Goal: Task Accomplishment & Management: Complete application form

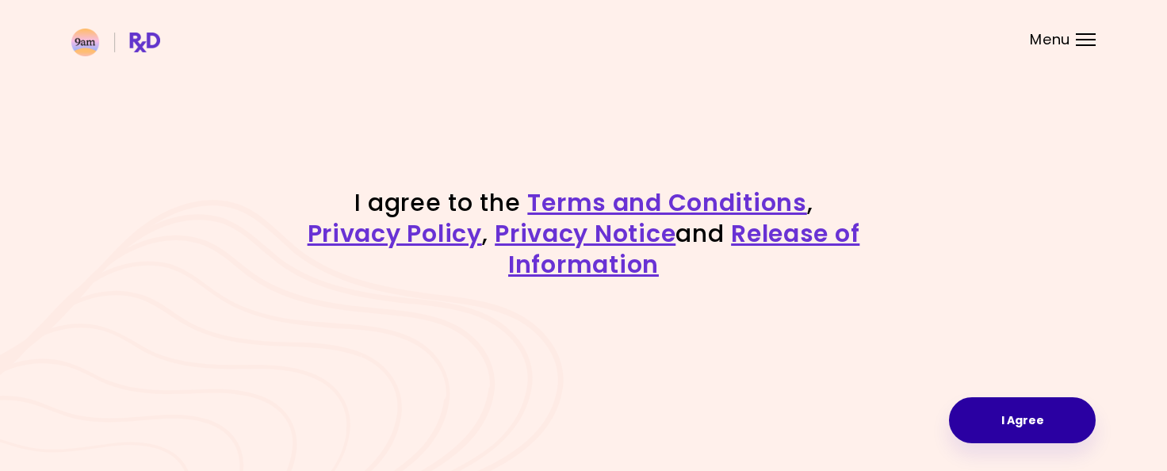
click at [1016, 419] on button "I Agree" at bounding box center [1022, 420] width 147 height 46
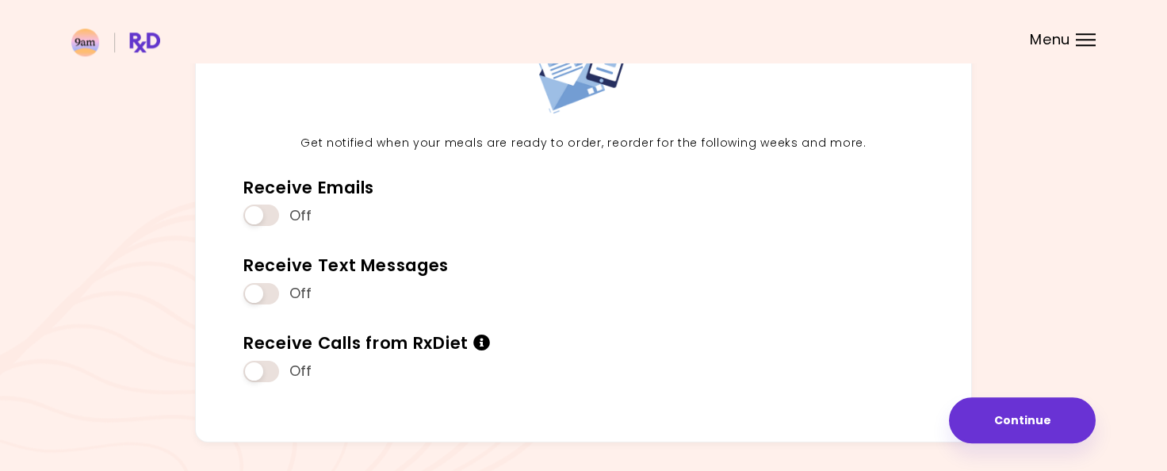
scroll to position [192, 0]
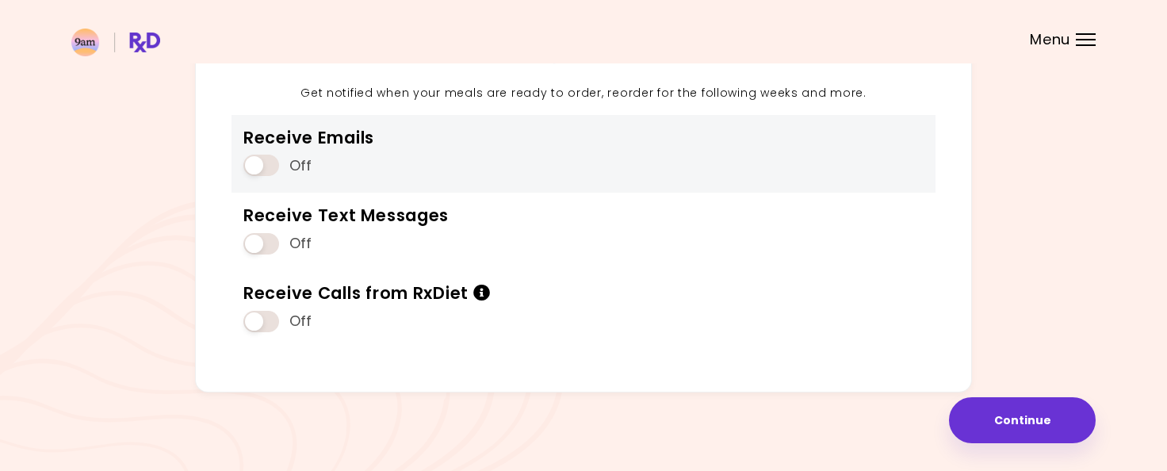
click at [254, 165] on span at bounding box center [261, 165] width 36 height 21
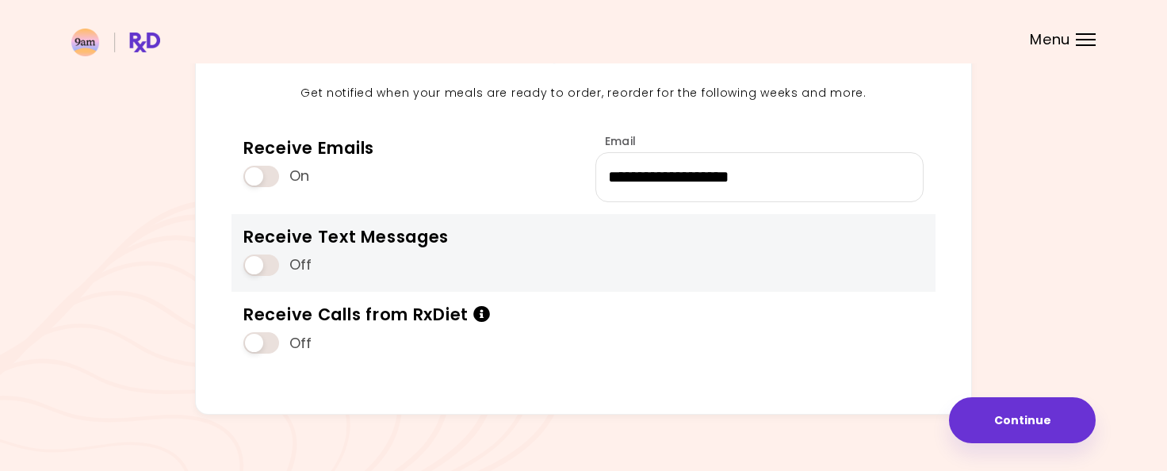
click at [260, 276] on div "Off" at bounding box center [345, 265] width 205 height 30
click at [260, 266] on span at bounding box center [261, 264] width 36 height 21
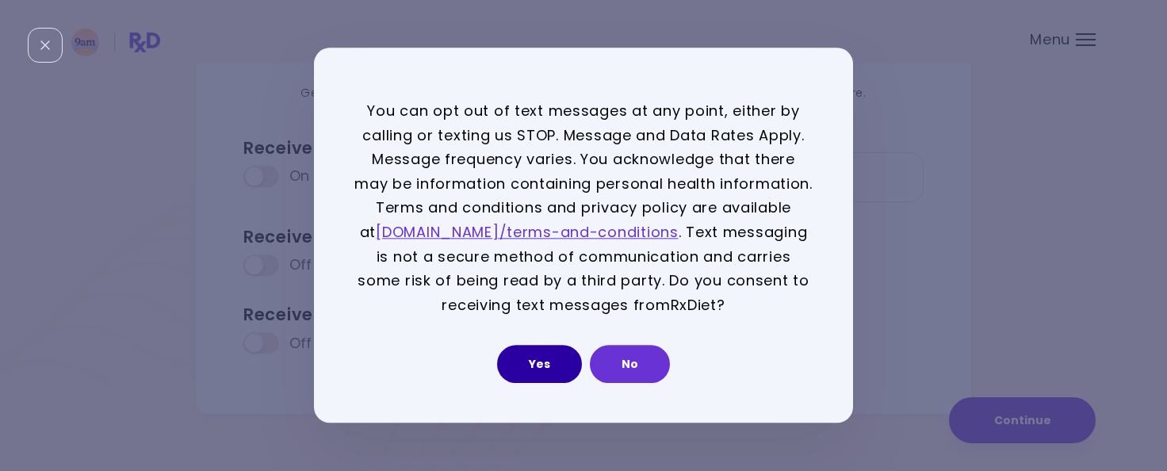
click at [518, 376] on button "Yes" at bounding box center [539, 365] width 85 height 38
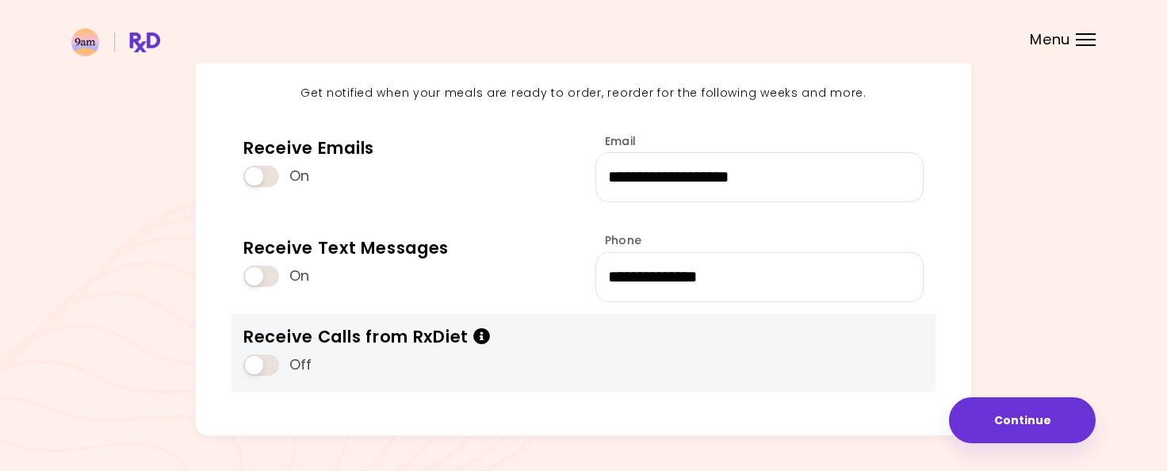
click at [261, 364] on span at bounding box center [261, 364] width 36 height 21
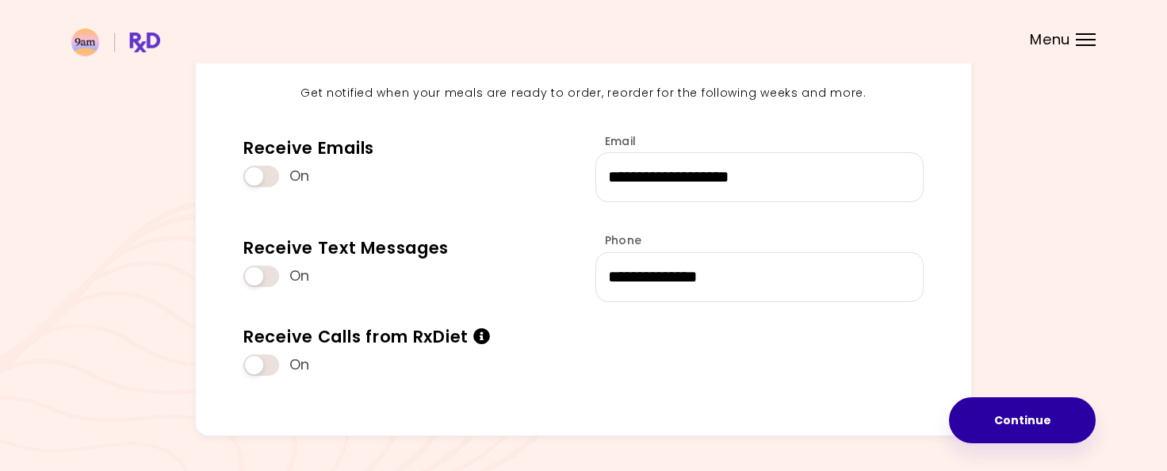
click at [1037, 417] on button "Continue" at bounding box center [1022, 420] width 147 height 46
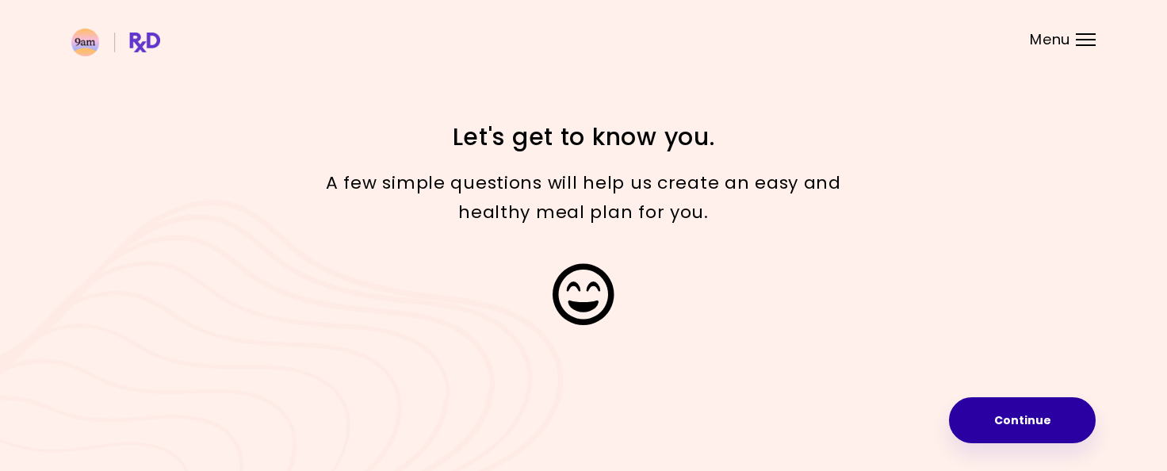
click at [1004, 415] on button "Continue" at bounding box center [1022, 420] width 147 height 46
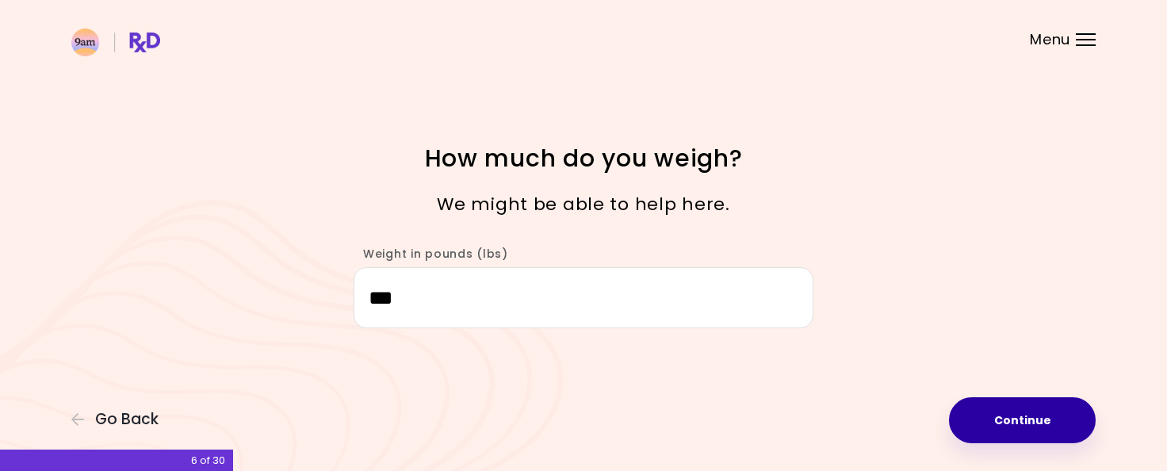
click at [1038, 417] on button "Continue" at bounding box center [1022, 420] width 147 height 46
select select "****"
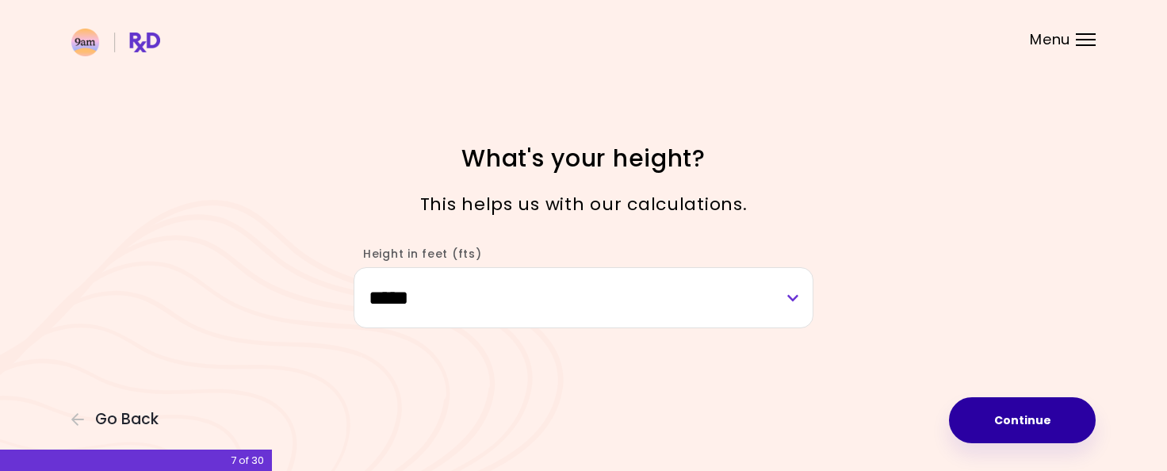
click at [1038, 417] on button "Continue" at bounding box center [1022, 420] width 147 height 46
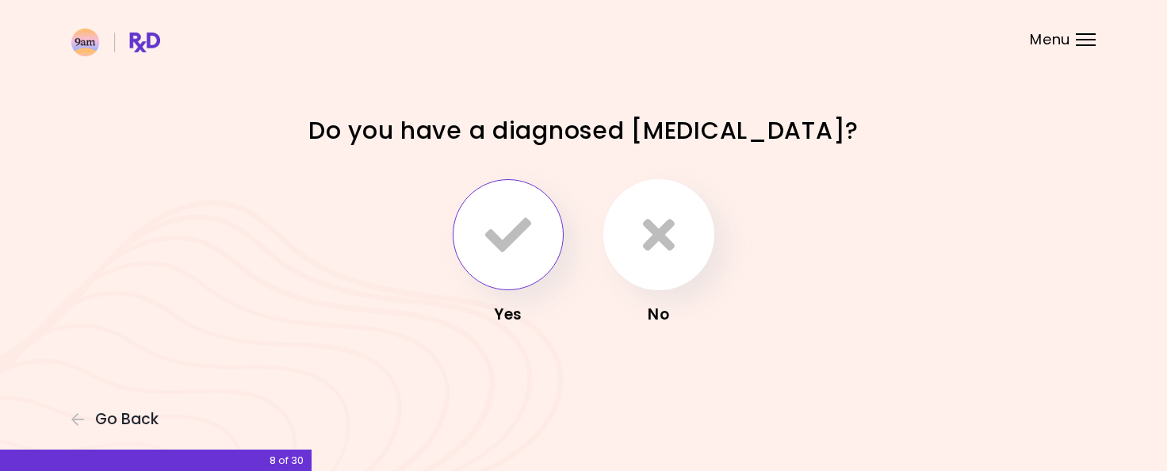
click at [517, 241] on icon "button" at bounding box center [508, 235] width 46 height 46
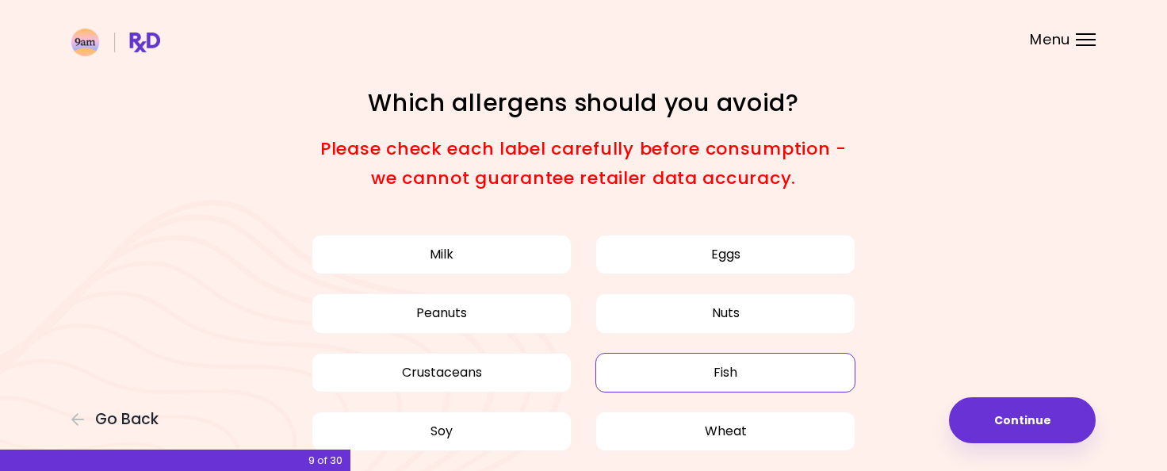
click at [808, 374] on button "Fish" at bounding box center [725, 373] width 260 height 40
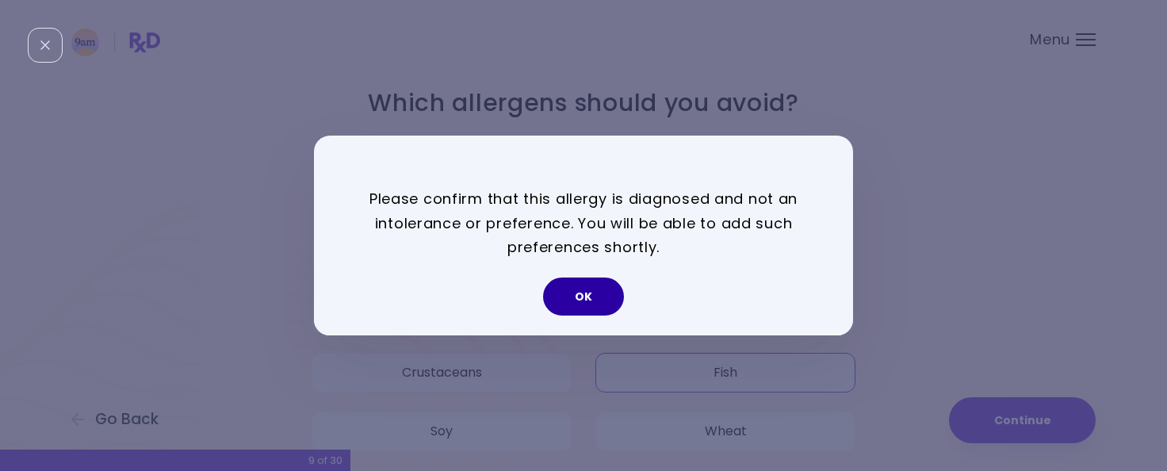
click at [568, 292] on button "OK" at bounding box center [583, 296] width 81 height 38
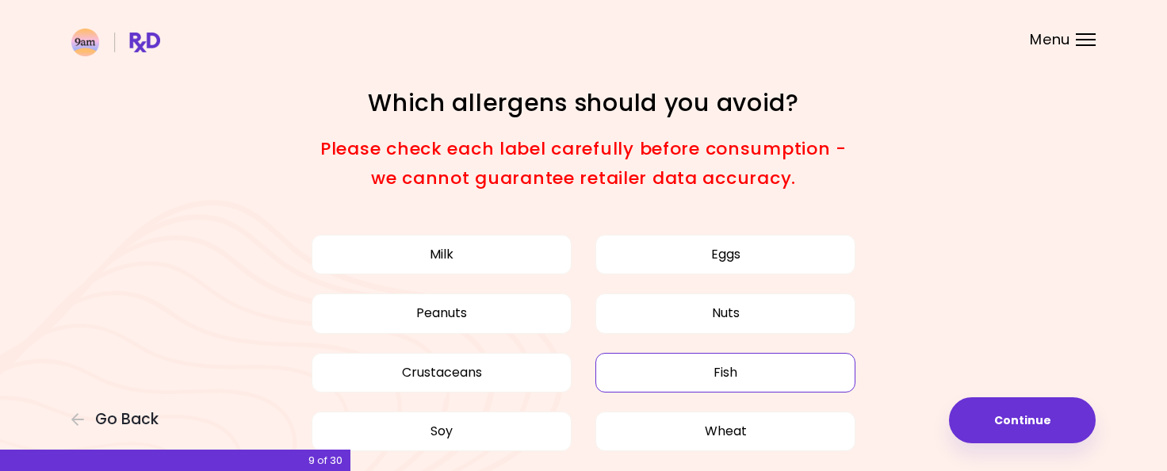
scroll to position [83, 0]
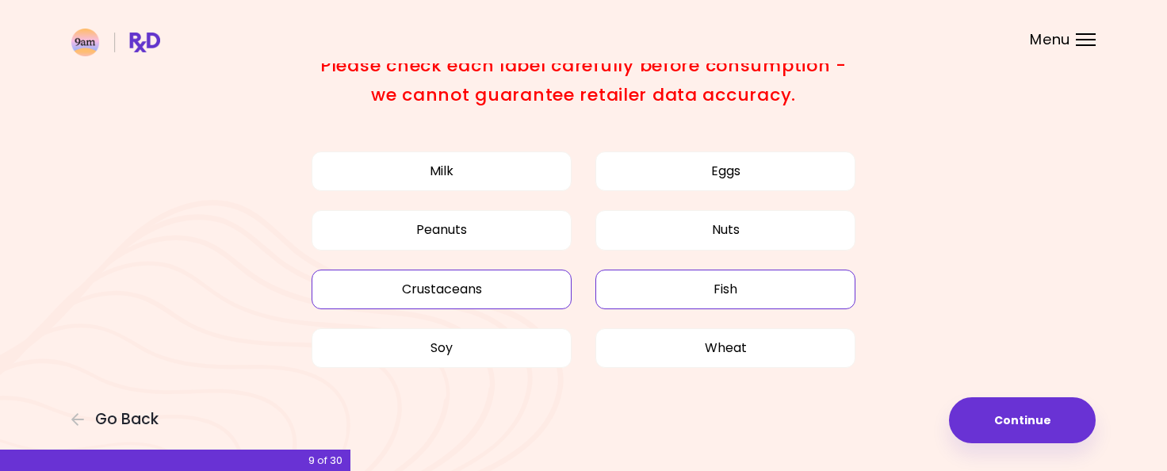
click at [467, 291] on button "Crustaceans" at bounding box center [442, 289] width 260 height 40
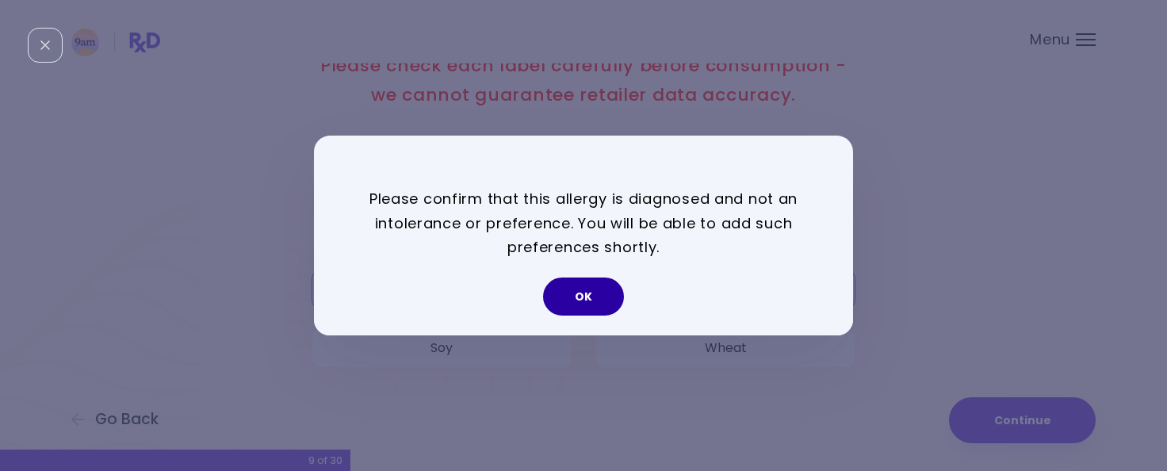
click at [609, 293] on button "OK" at bounding box center [583, 296] width 81 height 38
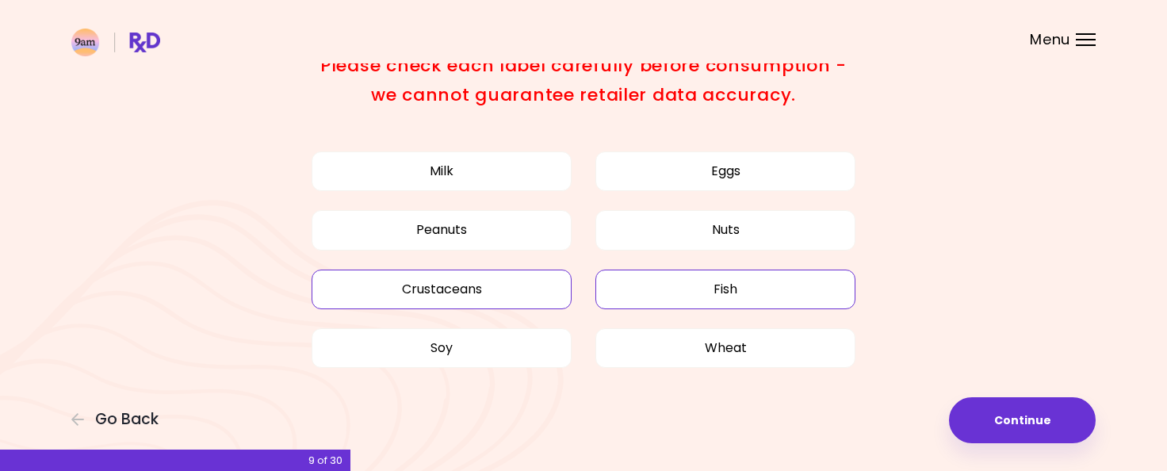
click at [685, 293] on button "Fish" at bounding box center [725, 289] width 260 height 40
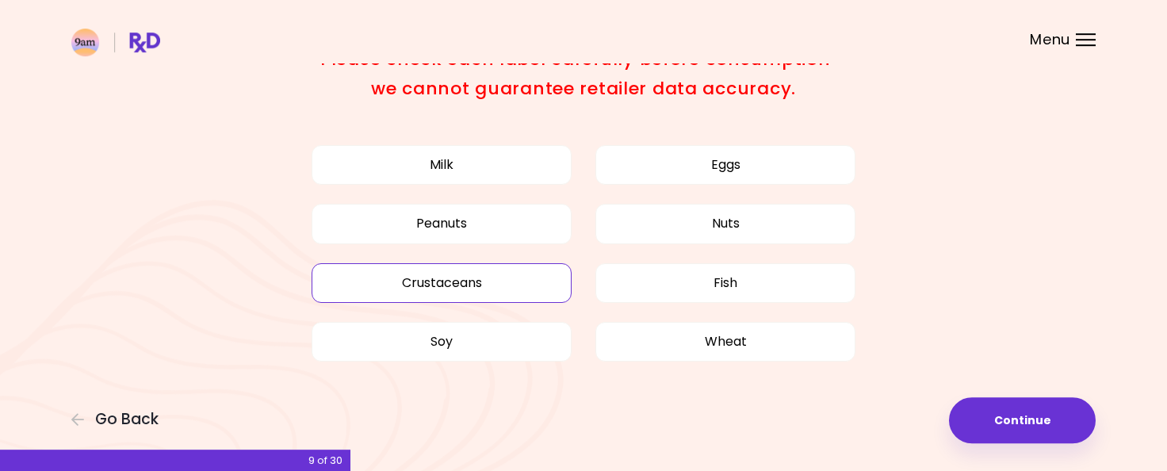
scroll to position [95, 0]
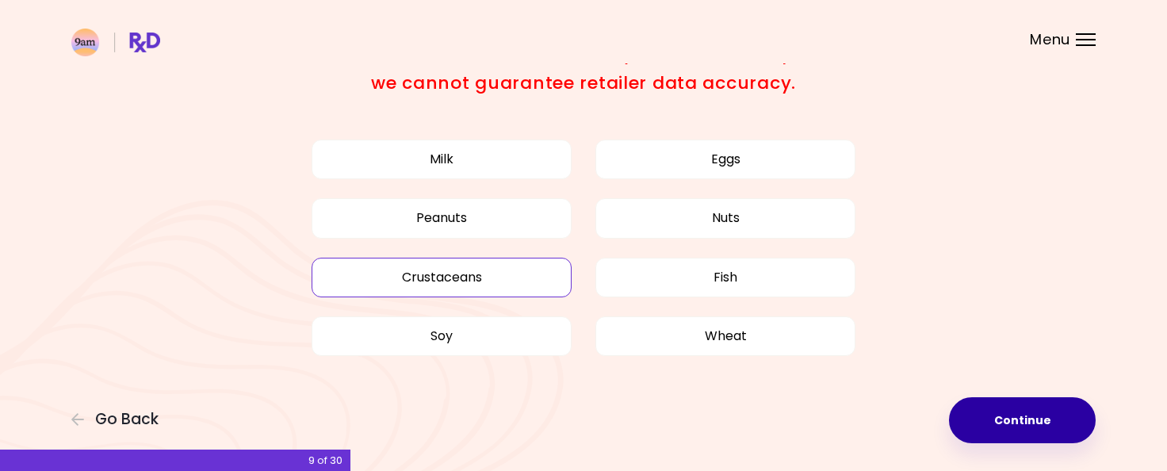
click at [992, 413] on button "Continue" at bounding box center [1022, 420] width 147 height 46
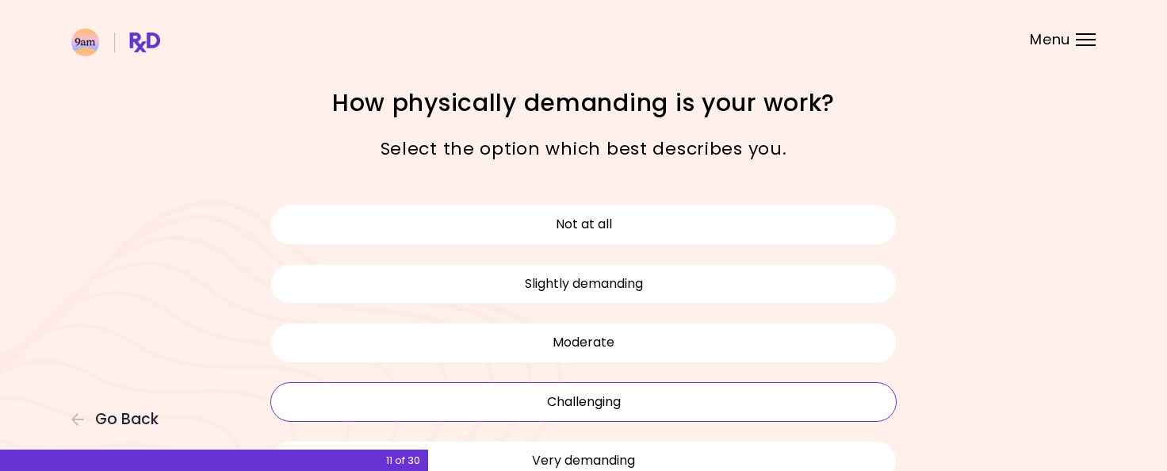
click at [596, 399] on button "Challenging" at bounding box center [583, 402] width 626 height 40
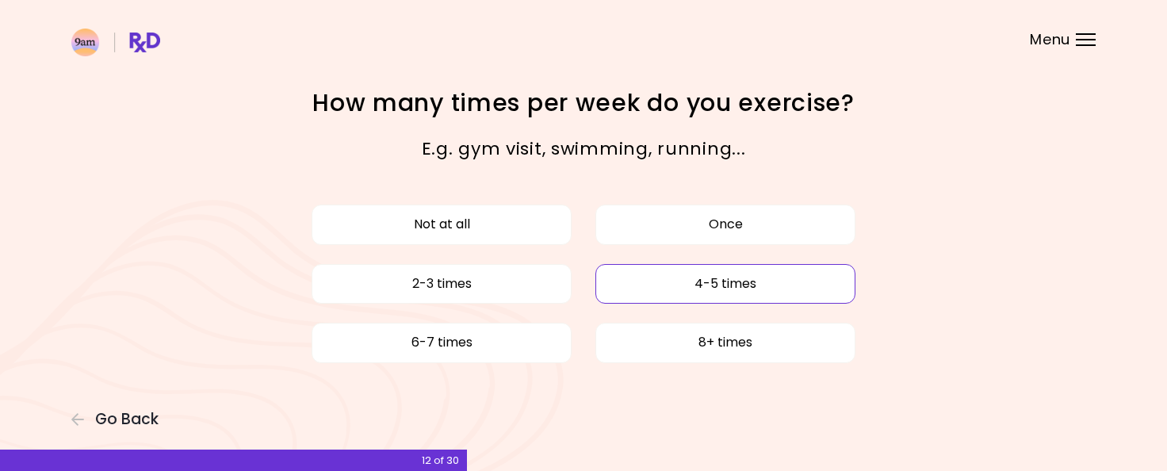
click at [700, 278] on button "4-5 times" at bounding box center [725, 284] width 260 height 40
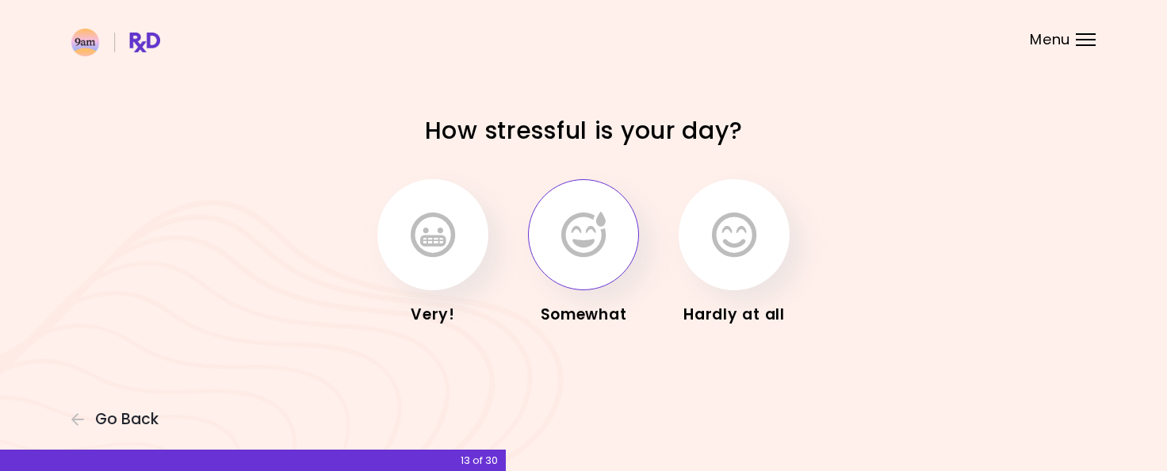
click at [594, 255] on icon "button" at bounding box center [583, 235] width 44 height 46
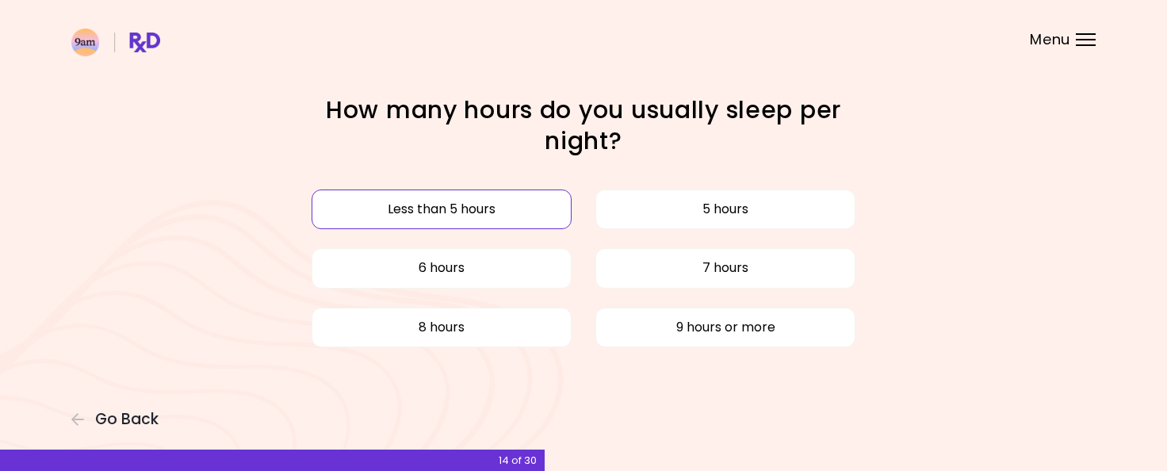
click at [496, 206] on button "Less than 5 hours" at bounding box center [442, 209] width 260 height 40
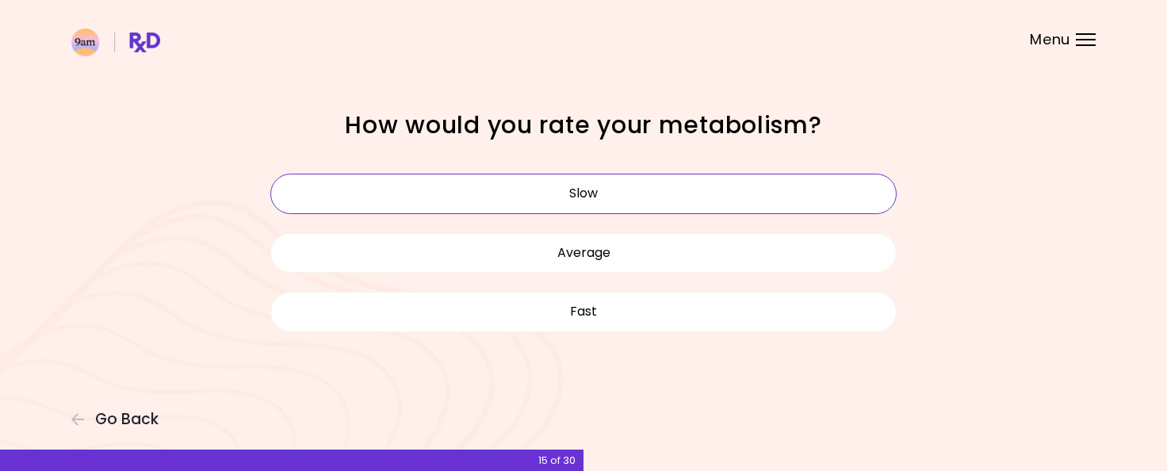
click at [598, 197] on button "Slow" at bounding box center [583, 194] width 626 height 40
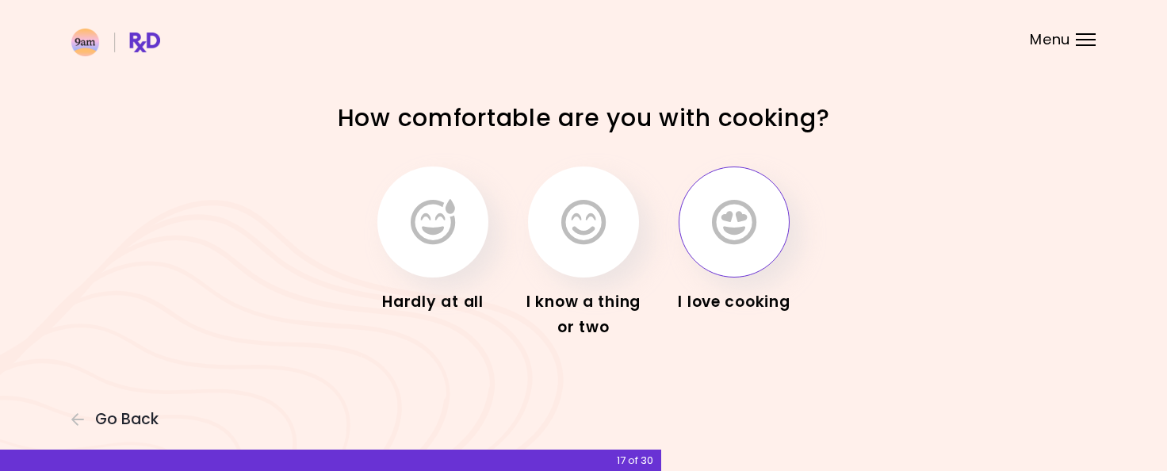
click at [724, 246] on button "button" at bounding box center [733, 221] width 111 height 111
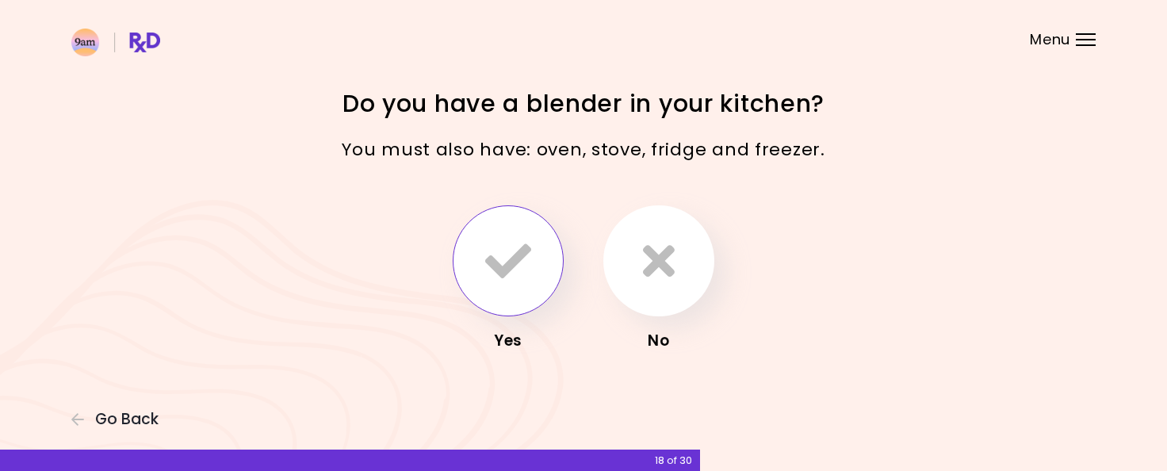
click at [491, 267] on icon "button" at bounding box center [508, 261] width 46 height 46
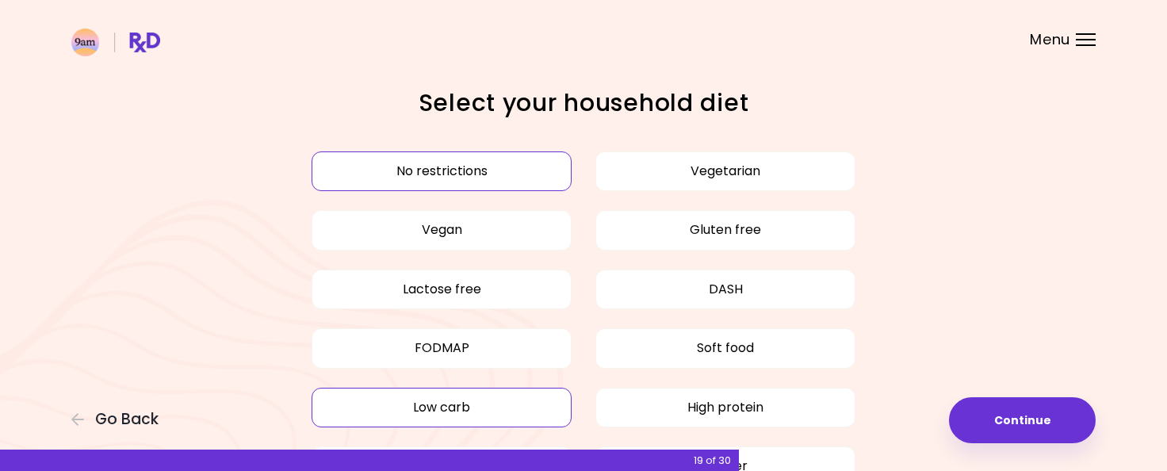
click at [494, 407] on button "Low carb" at bounding box center [442, 408] width 260 height 40
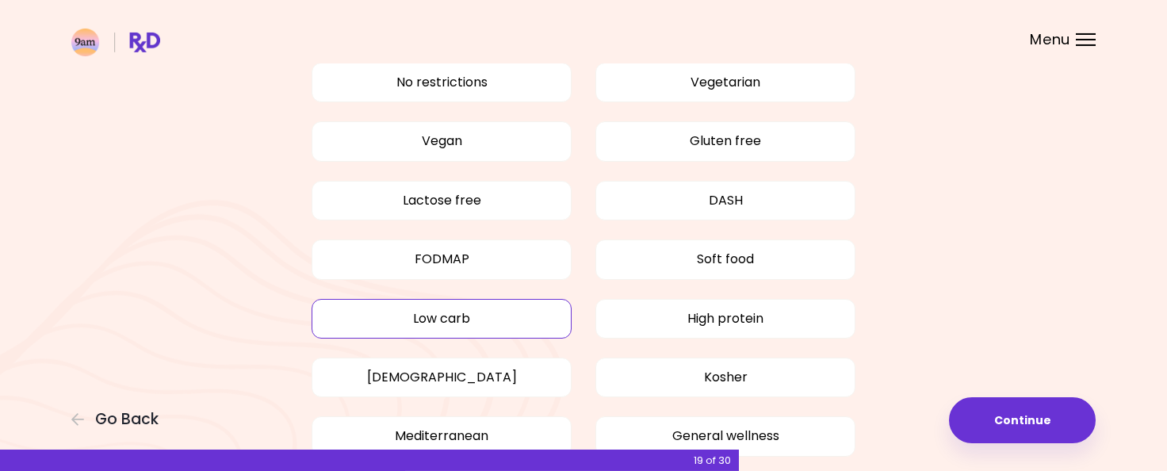
scroll to position [167, 0]
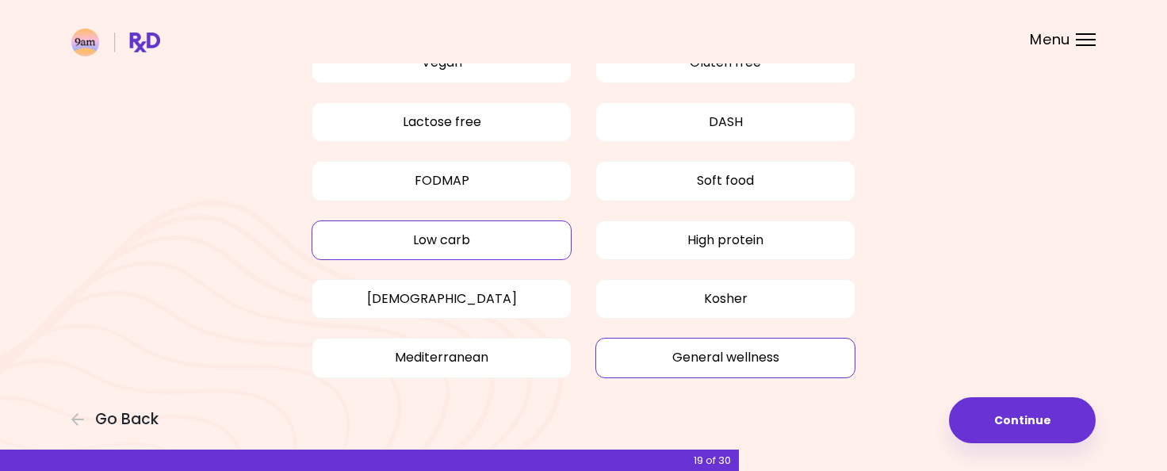
click at [808, 363] on button "General wellness" at bounding box center [725, 358] width 260 height 40
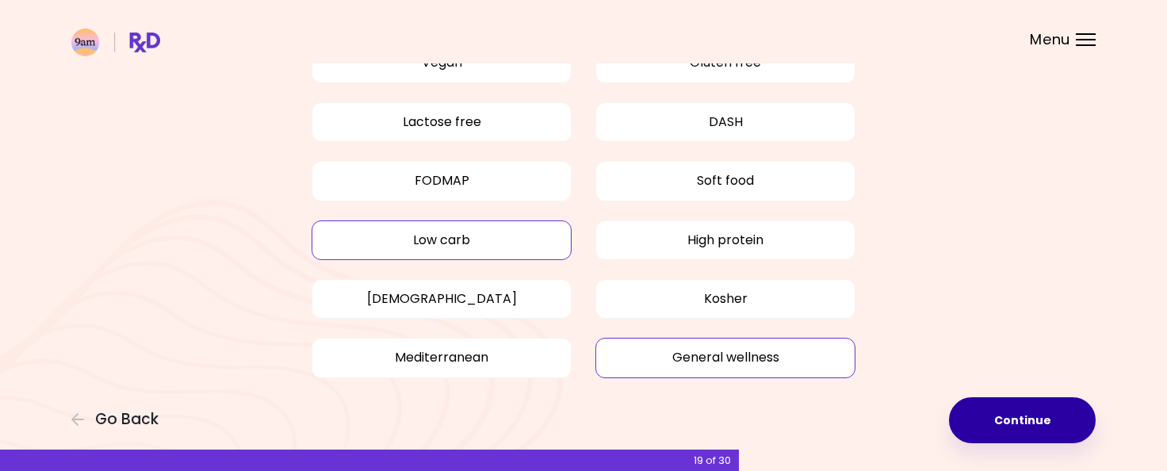
click at [998, 422] on button "Continue" at bounding box center [1022, 420] width 147 height 46
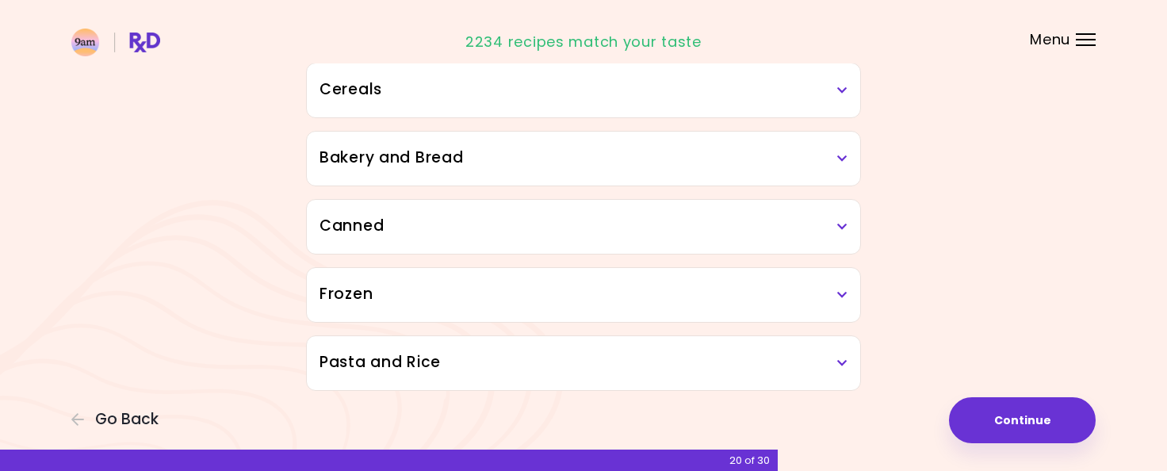
scroll to position [922, 0]
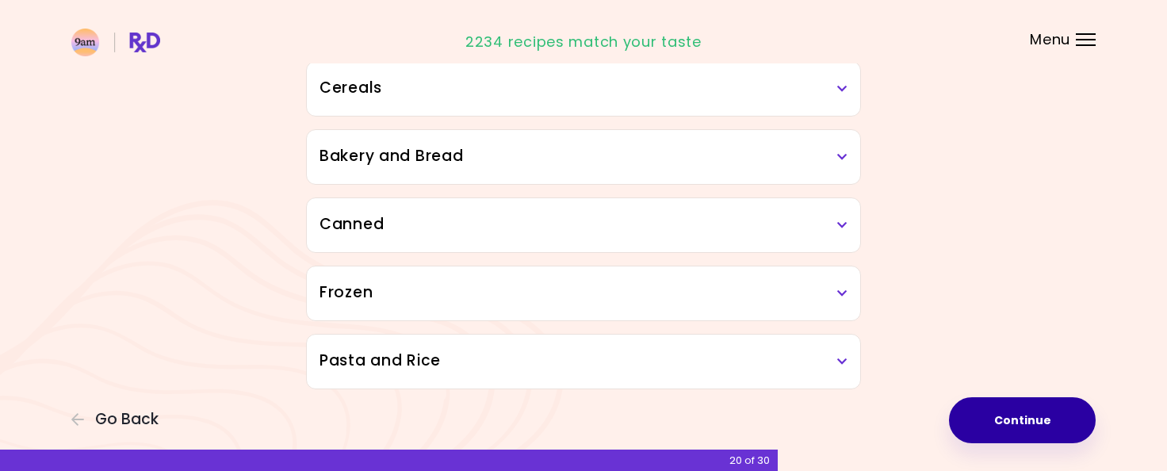
click at [1012, 419] on button "Continue" at bounding box center [1022, 420] width 147 height 46
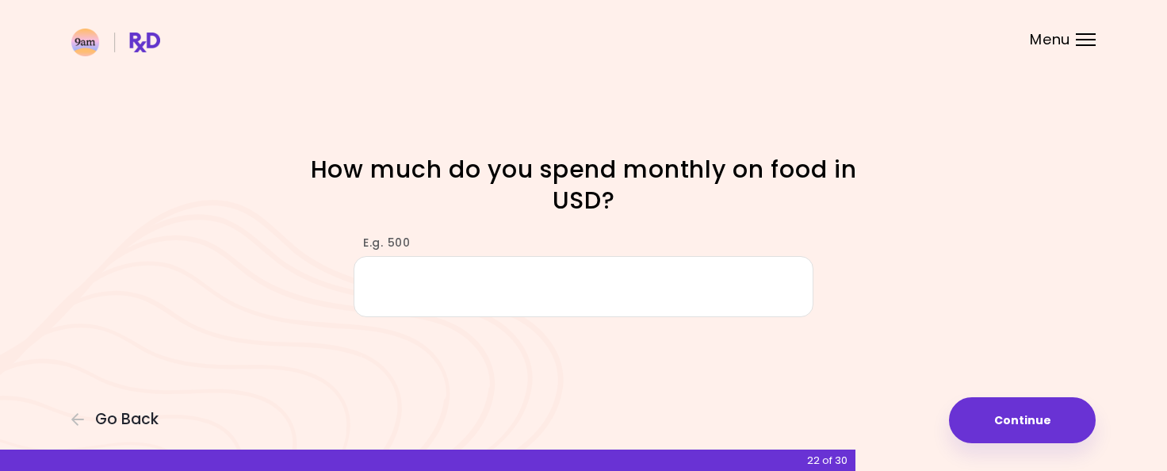
click at [579, 284] on input "E.g. 500" at bounding box center [584, 286] width 460 height 61
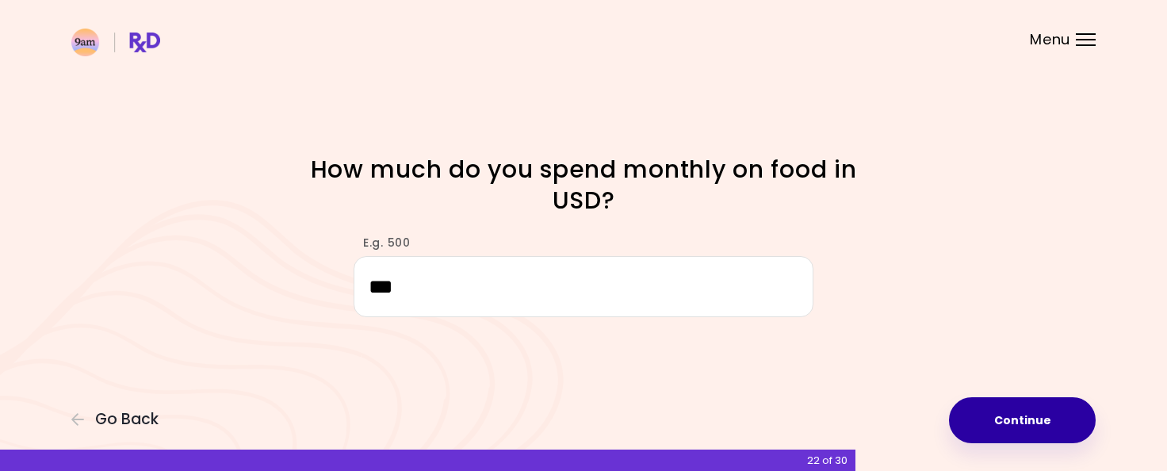
type input "***"
click at [1006, 411] on button "Continue" at bounding box center [1022, 420] width 147 height 46
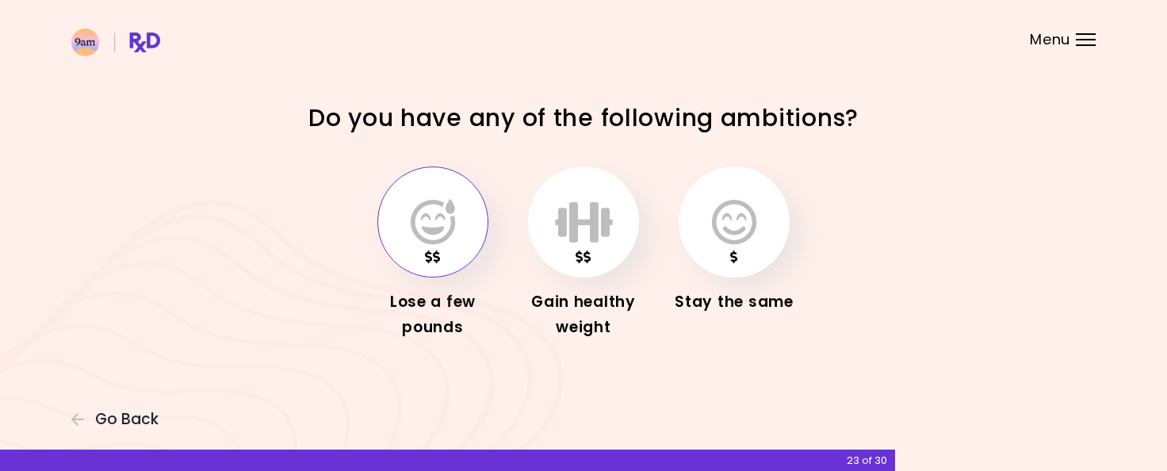
click at [433, 243] on icon "button" at bounding box center [433, 222] width 44 height 46
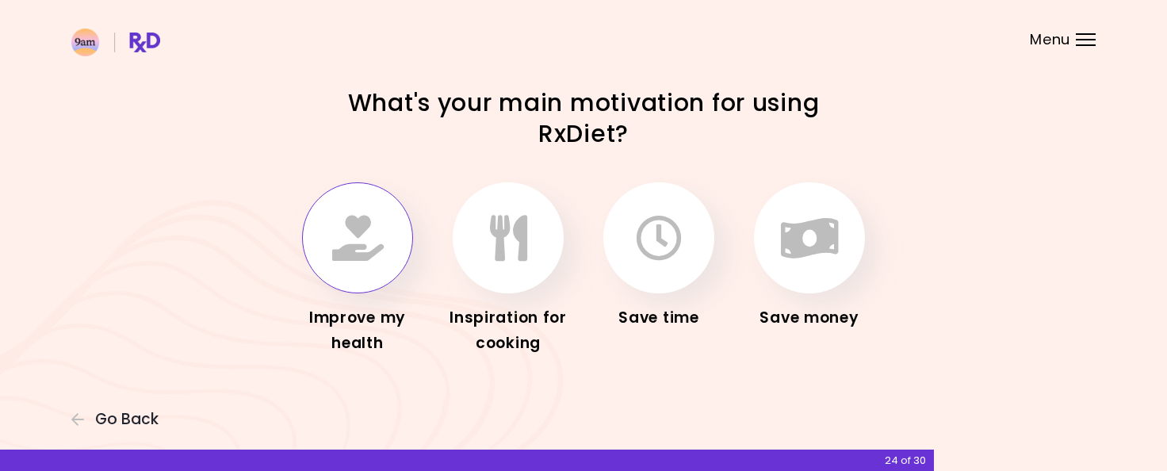
click at [374, 247] on icon "button" at bounding box center [358, 238] width 52 height 46
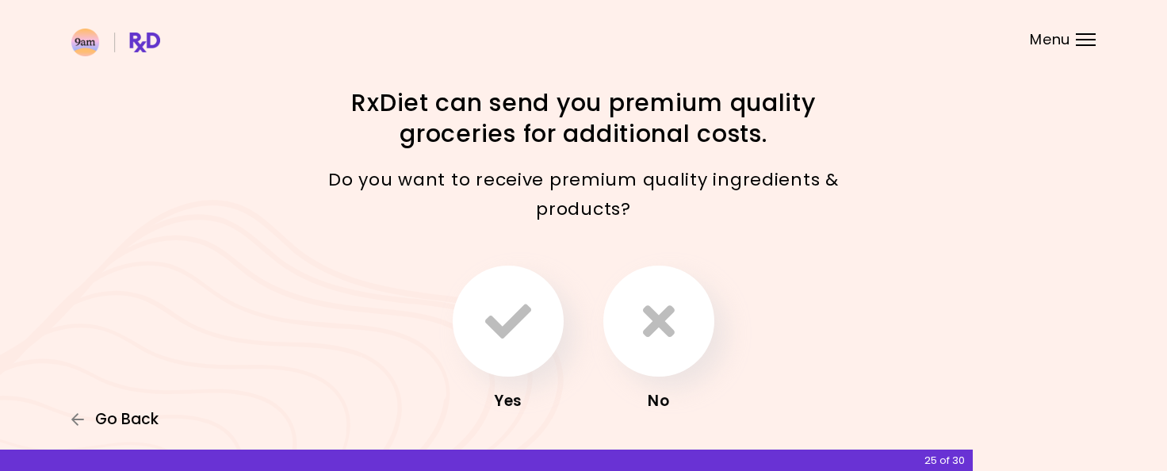
click at [108, 417] on span "Go Back" at bounding box center [126, 419] width 63 height 17
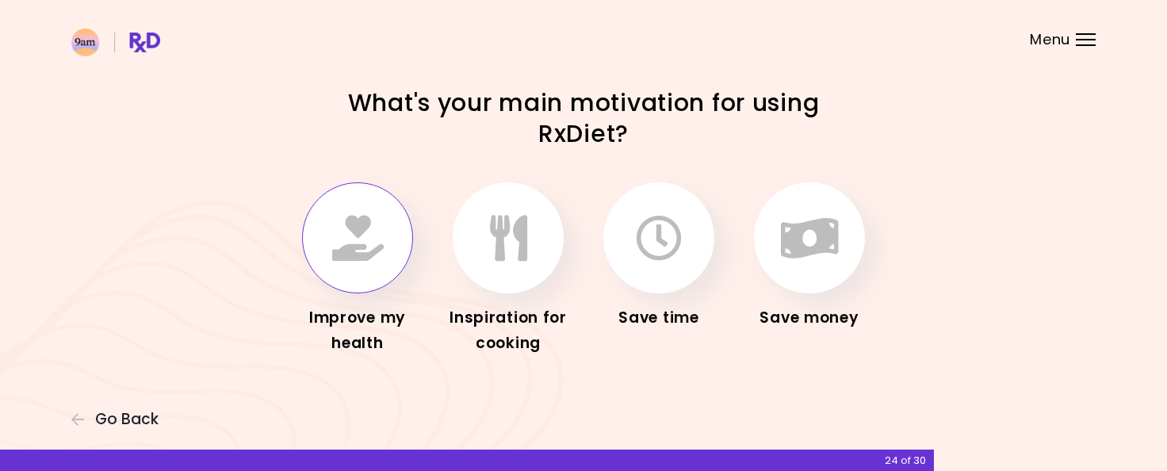
click at [363, 263] on button "button" at bounding box center [357, 237] width 111 height 111
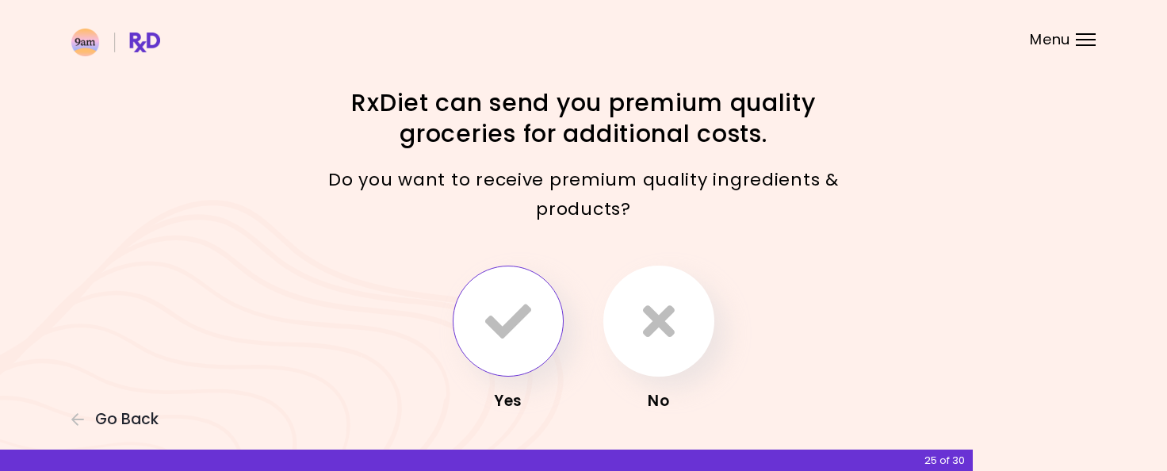
click at [502, 323] on icon "button" at bounding box center [508, 321] width 46 height 46
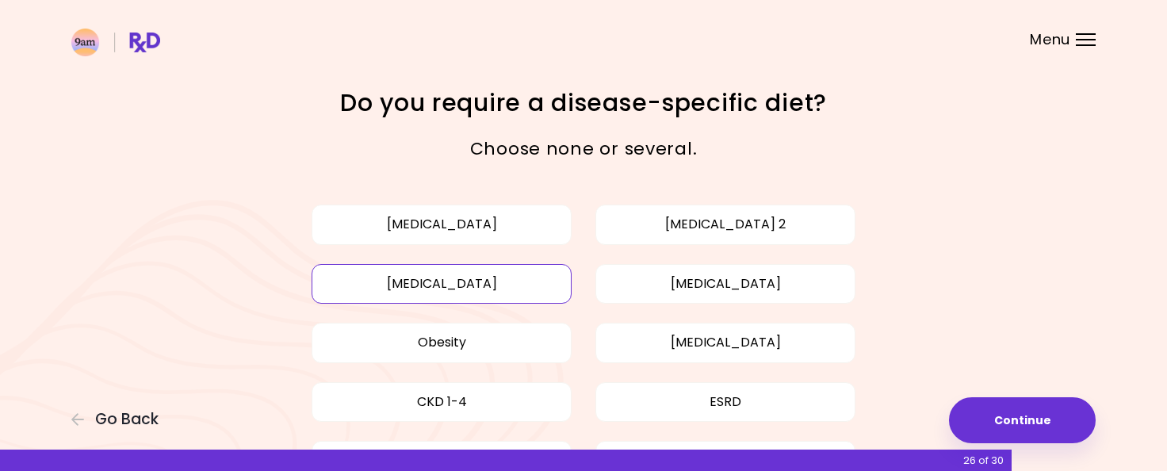
click at [490, 284] on button "[MEDICAL_DATA]" at bounding box center [442, 284] width 260 height 40
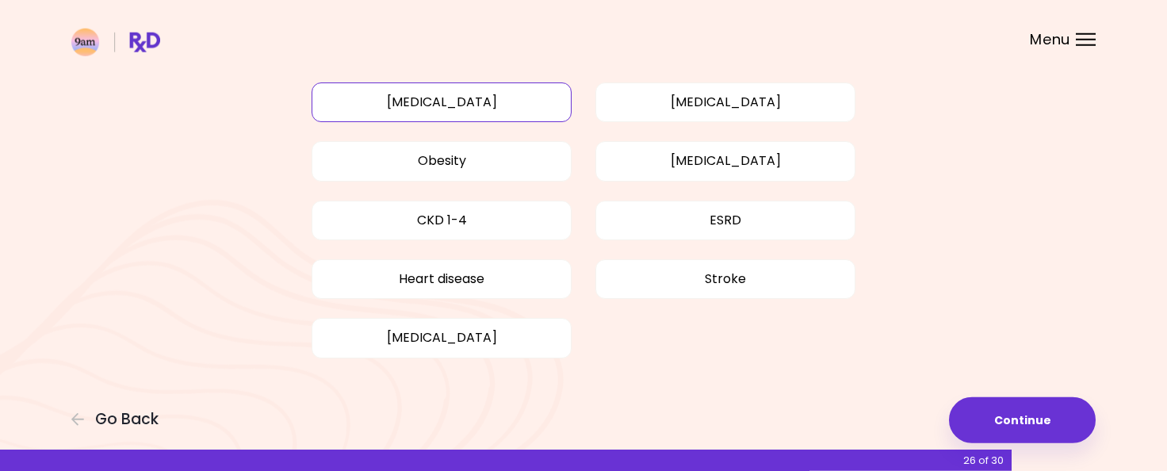
scroll to position [183, 0]
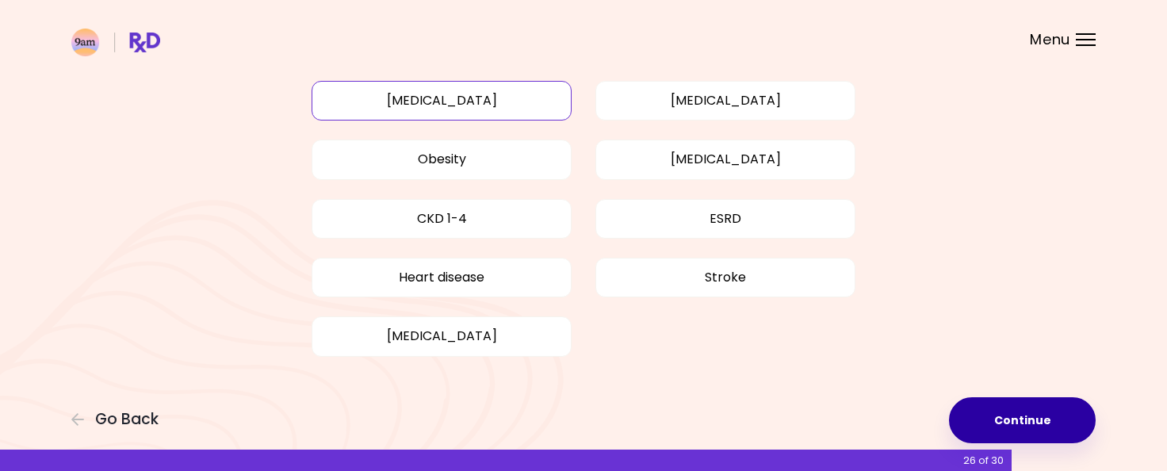
click at [1023, 430] on button "Continue" at bounding box center [1022, 420] width 147 height 46
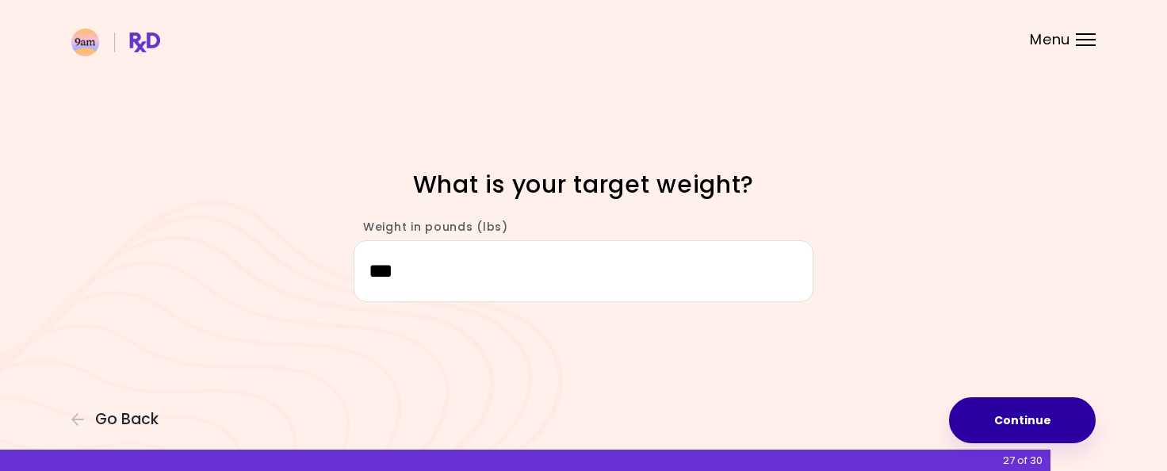
type input "***"
click at [1027, 415] on button "Continue" at bounding box center [1022, 420] width 147 height 46
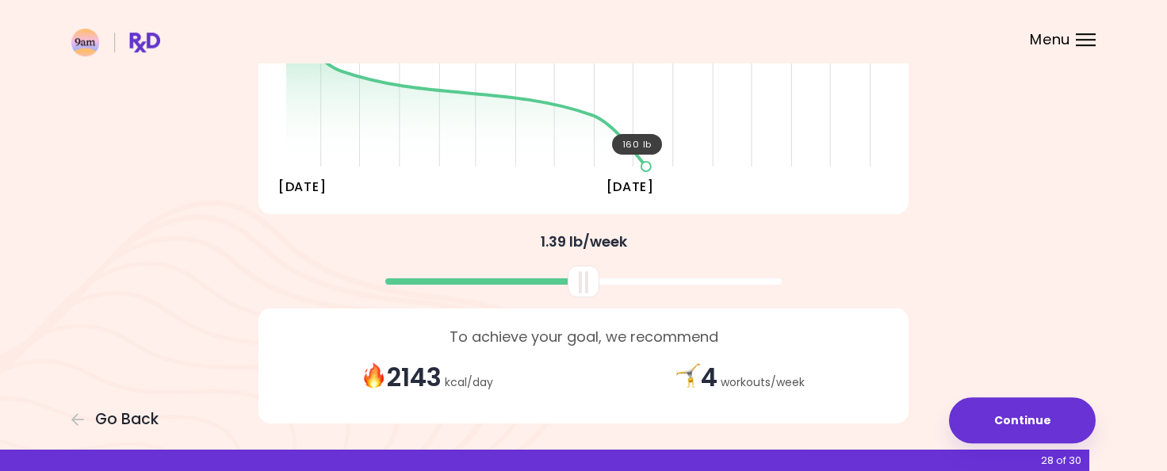
scroll to position [349, 0]
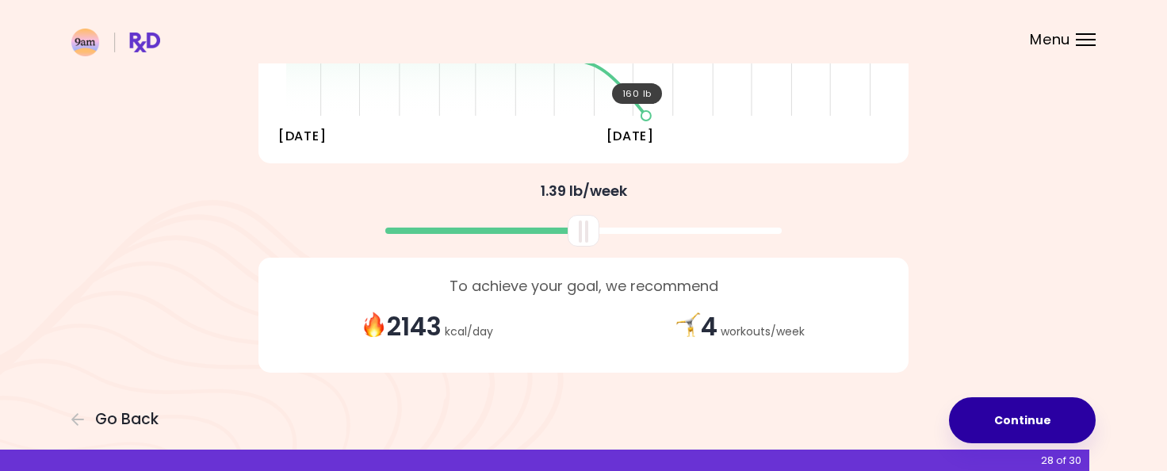
click at [1015, 411] on button "Continue" at bounding box center [1022, 420] width 147 height 46
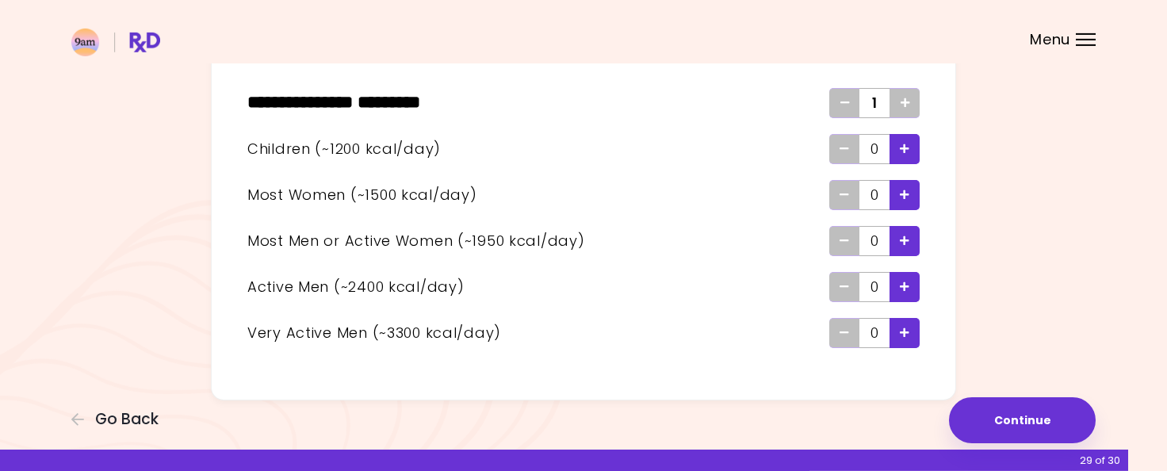
scroll to position [114, 0]
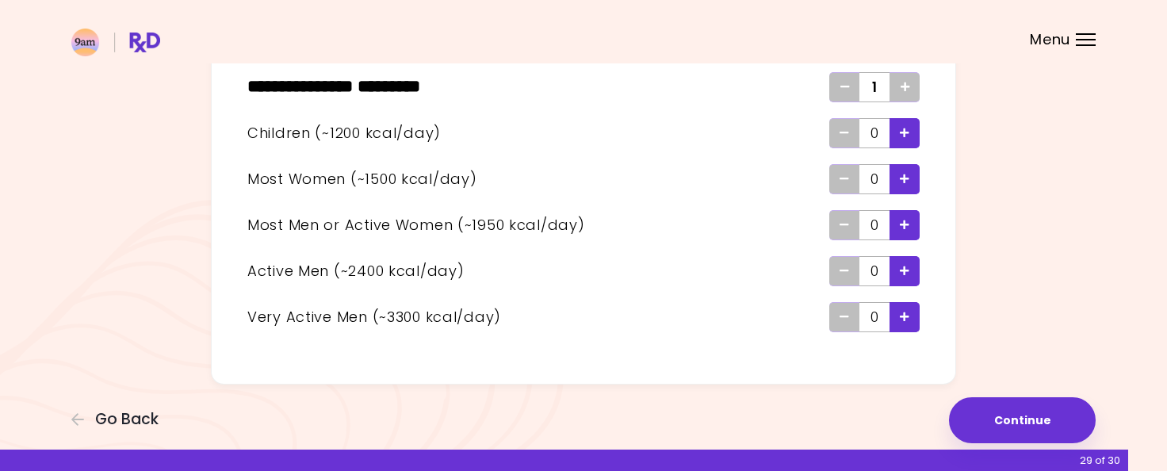
click at [905, 270] on icon "Add - Active Man" at bounding box center [905, 271] width 10 height 10
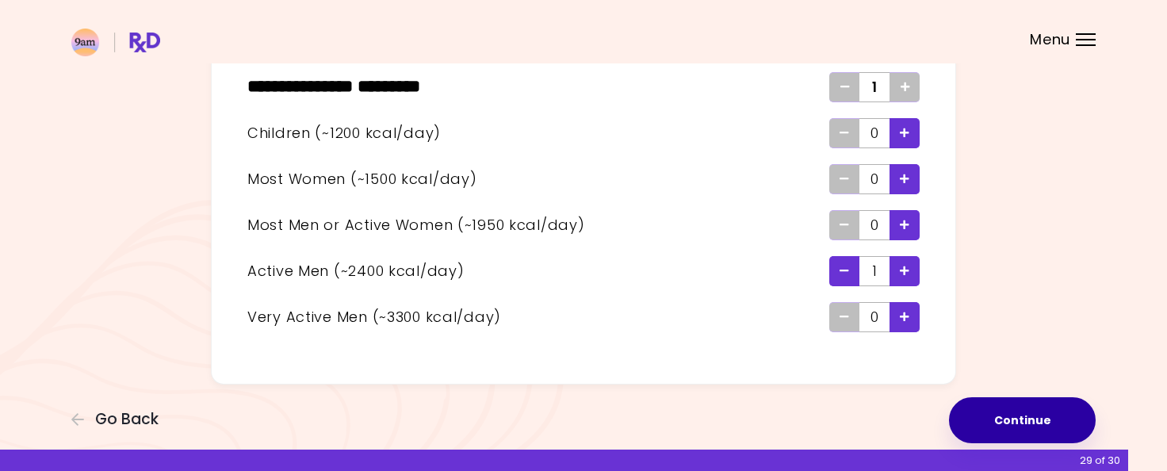
click at [1004, 419] on button "Continue" at bounding box center [1022, 420] width 147 height 46
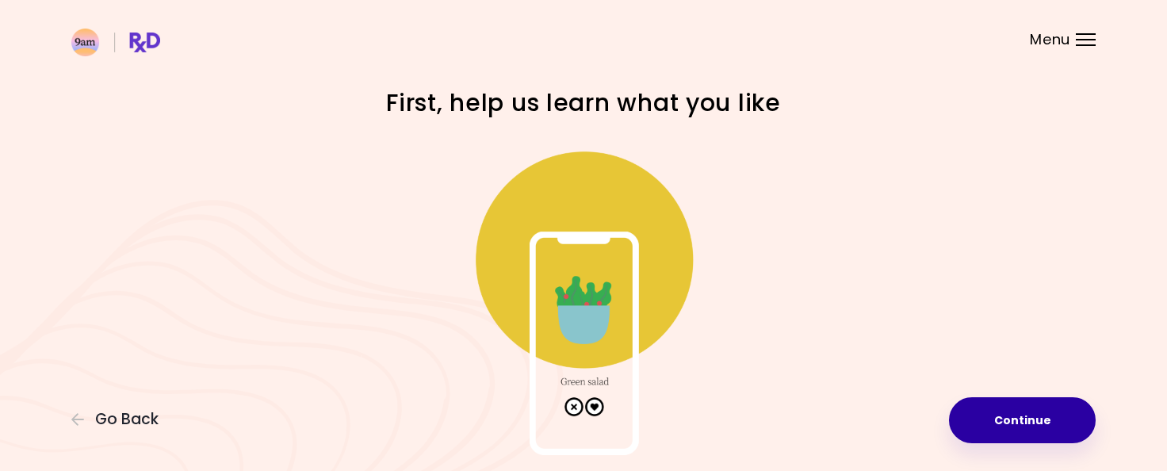
click at [1021, 422] on button "Continue" at bounding box center [1022, 420] width 147 height 46
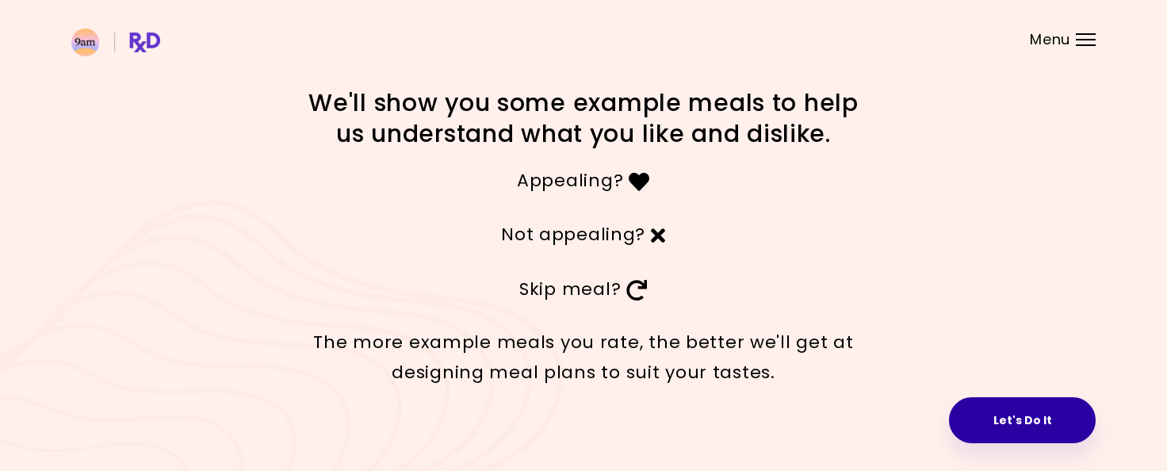
click at [1007, 419] on button "Let's Do It" at bounding box center [1022, 420] width 147 height 46
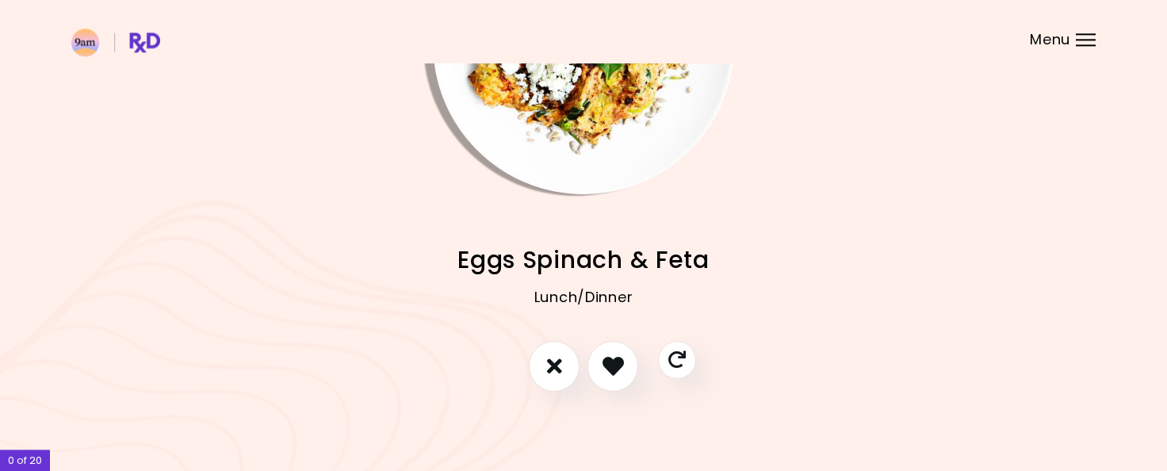
scroll to position [178, 0]
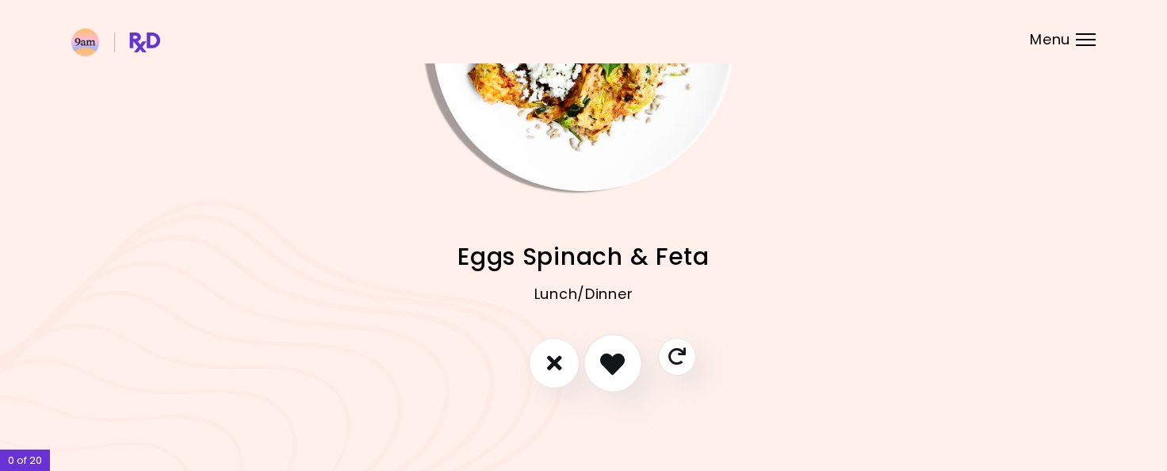
click at [618, 358] on icon "I like this recipe" at bounding box center [612, 362] width 25 height 25
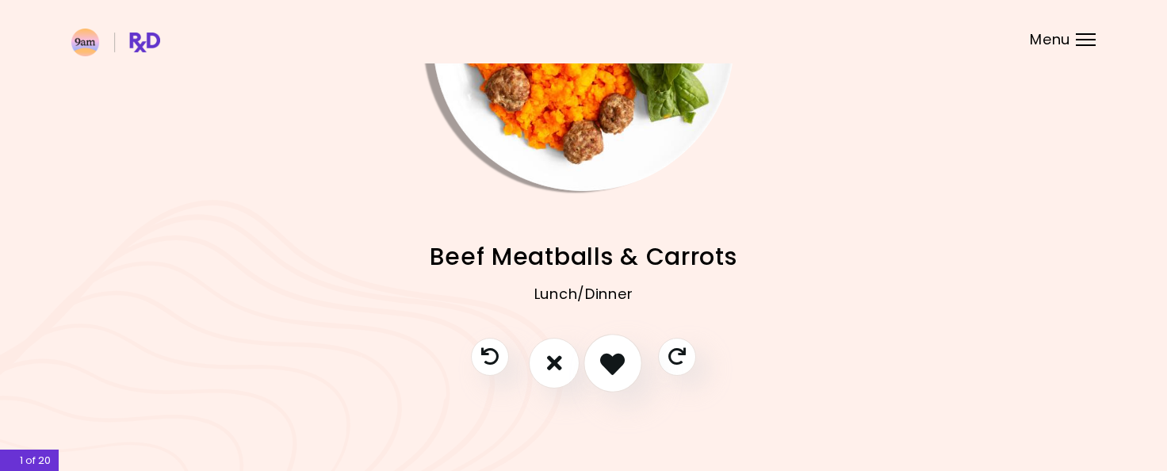
click at [614, 363] on icon "I like this recipe" at bounding box center [612, 362] width 25 height 25
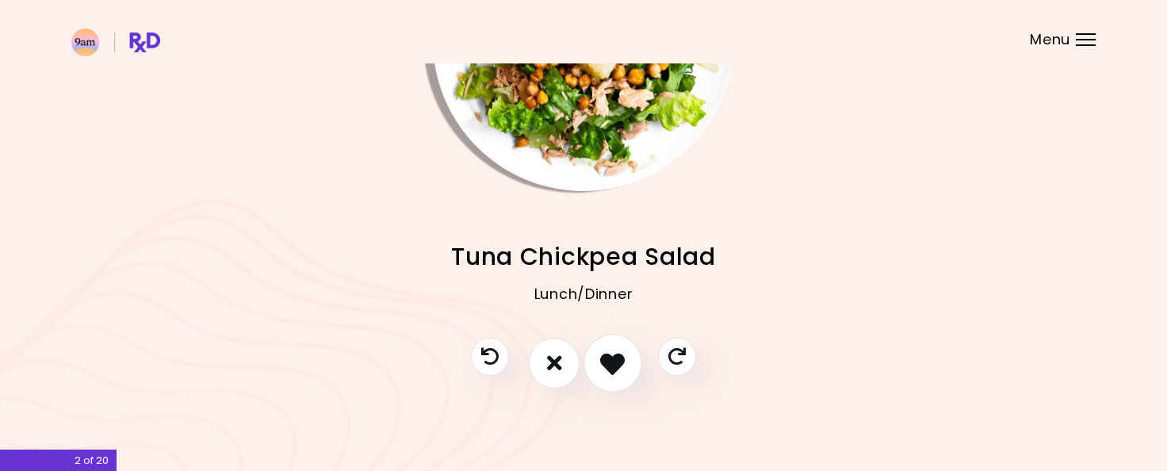
click at [618, 358] on icon "I like this recipe" at bounding box center [612, 362] width 25 height 25
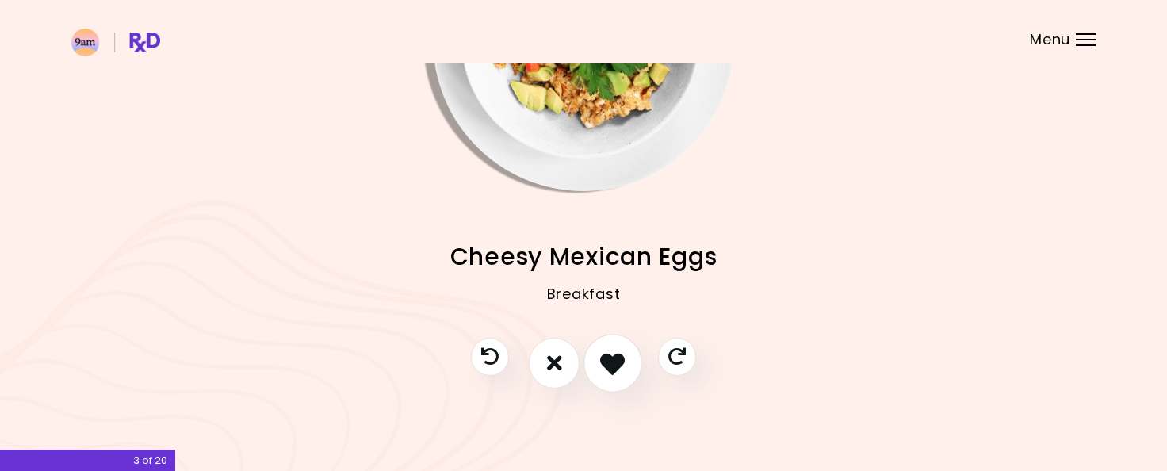
click at [605, 350] on icon "I like this recipe" at bounding box center [612, 362] width 25 height 25
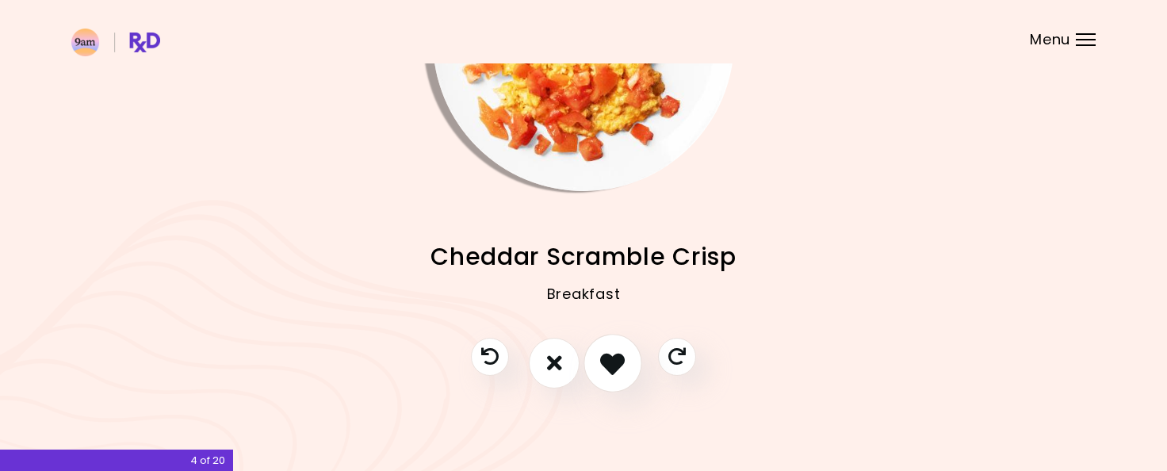
click at [613, 362] on icon "I like this recipe" at bounding box center [612, 362] width 25 height 25
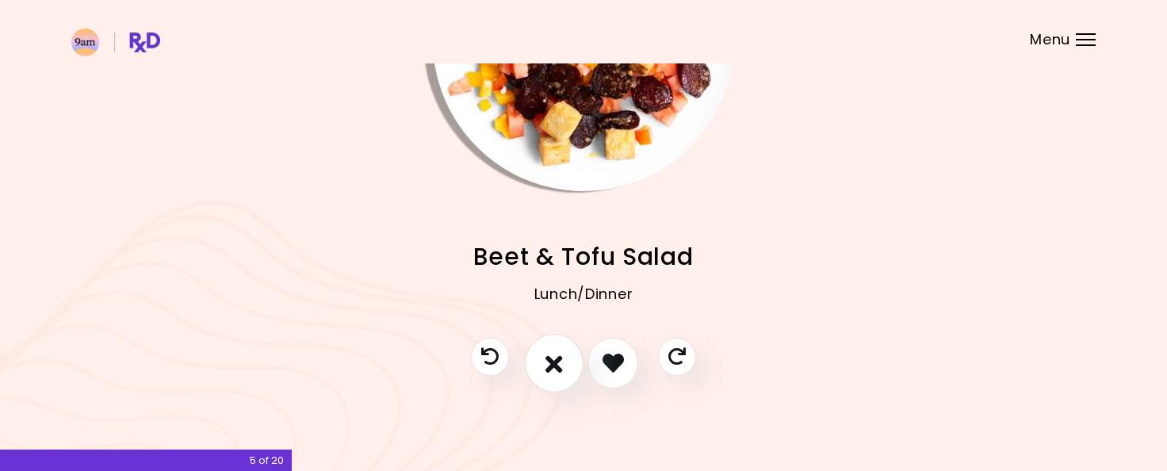
click at [556, 357] on icon "I don't like this recipe" at bounding box center [553, 362] width 17 height 25
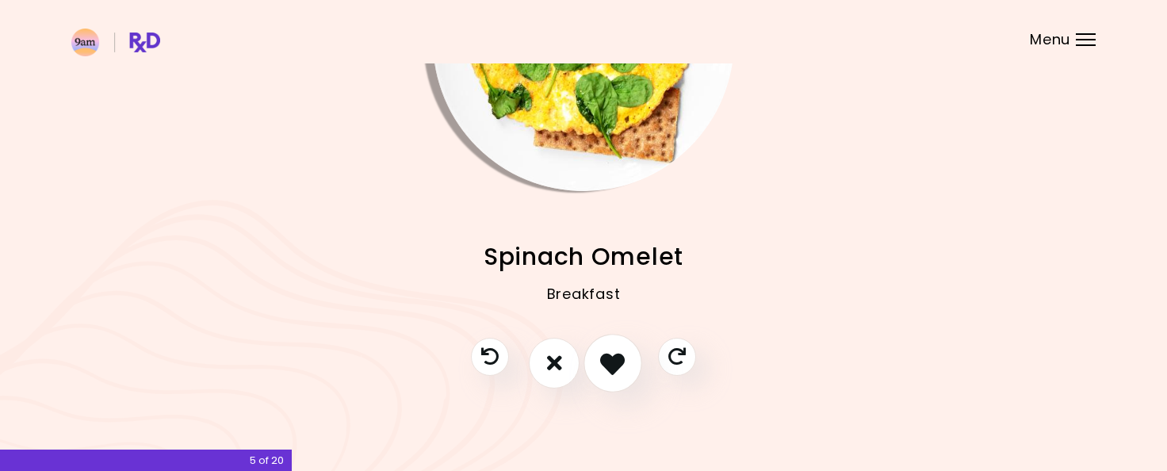
click at [618, 361] on icon "I like this recipe" at bounding box center [612, 362] width 25 height 25
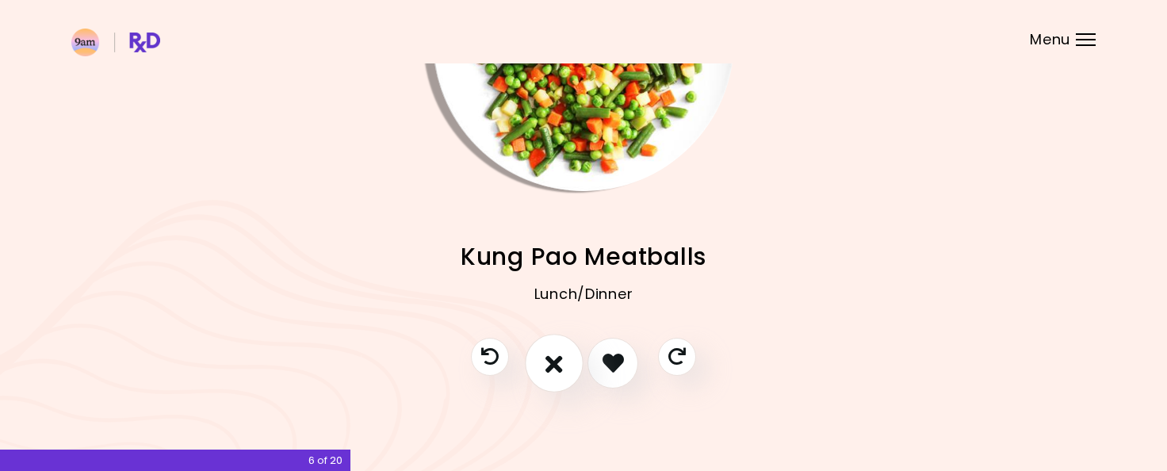
click at [550, 365] on icon "I don't like this recipe" at bounding box center [553, 362] width 17 height 25
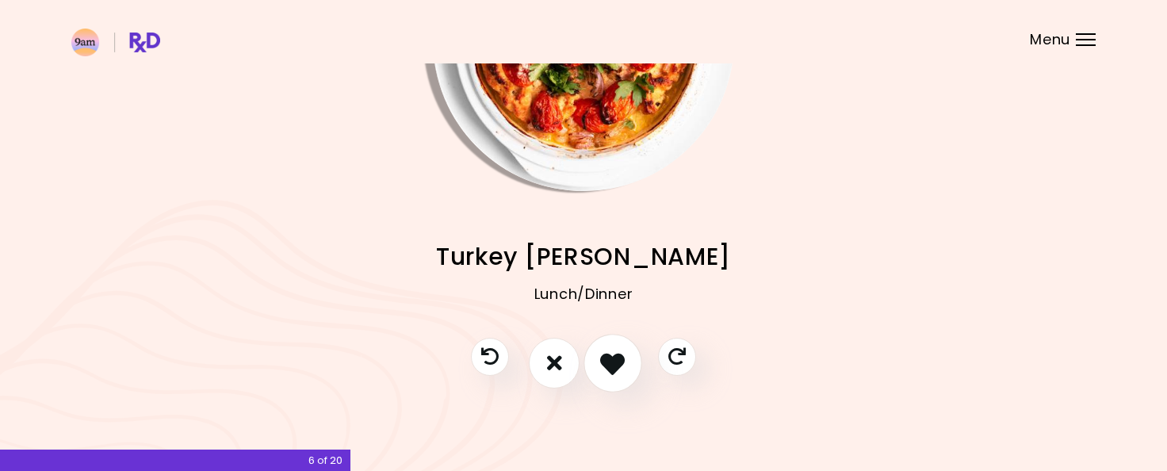
click at [614, 363] on icon "I like this recipe" at bounding box center [612, 362] width 25 height 25
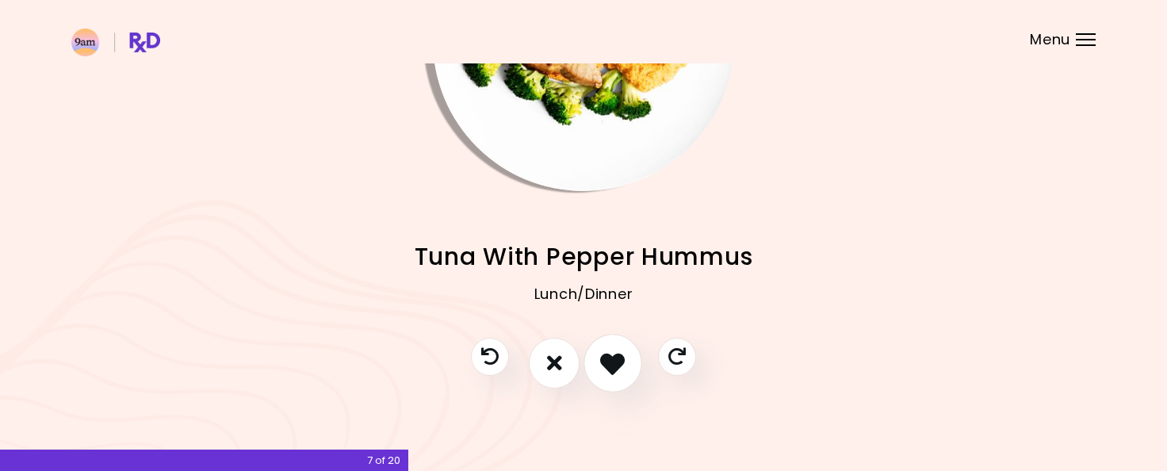
click at [620, 370] on icon "I like this recipe" at bounding box center [612, 362] width 25 height 25
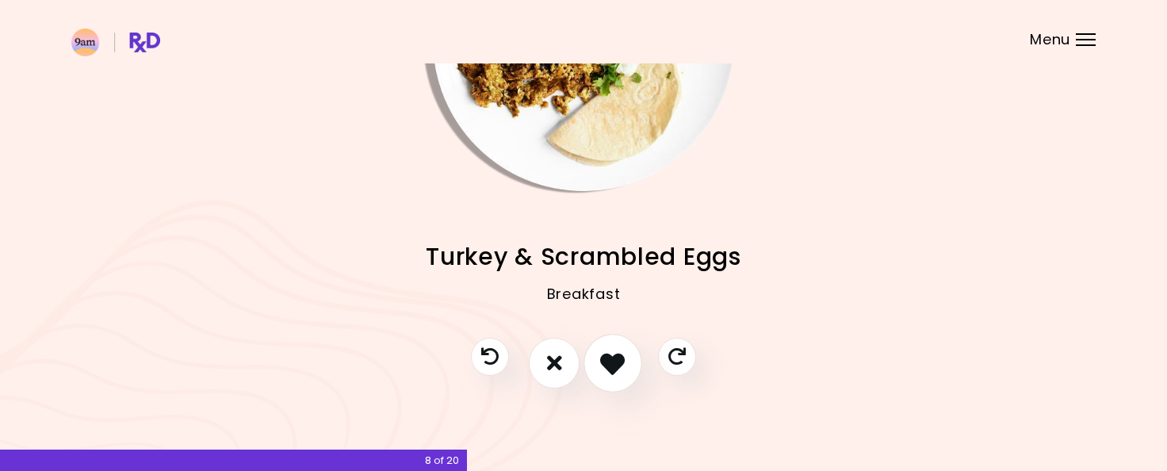
click at [616, 365] on icon "I like this recipe" at bounding box center [612, 362] width 25 height 25
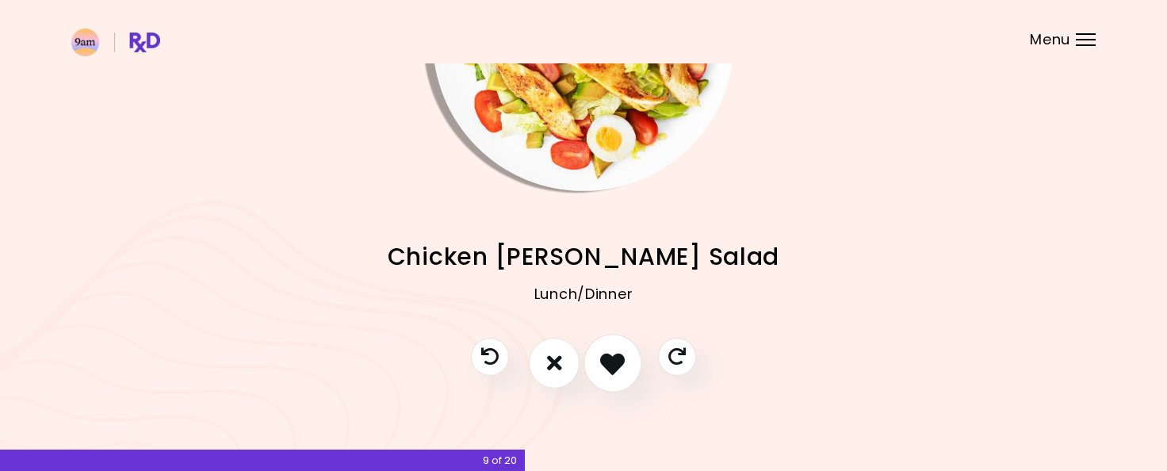
click at [620, 360] on icon "I like this recipe" at bounding box center [612, 362] width 25 height 25
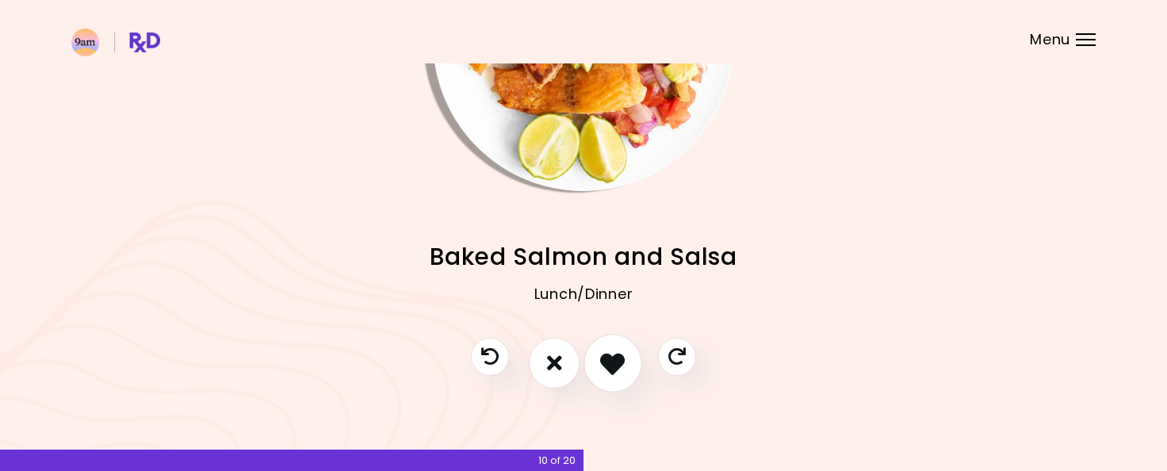
drag, startPoint x: 620, startPoint y: 369, endPoint x: 624, endPoint y: 378, distance: 9.6
click at [620, 370] on icon "I like this recipe" at bounding box center [612, 362] width 25 height 25
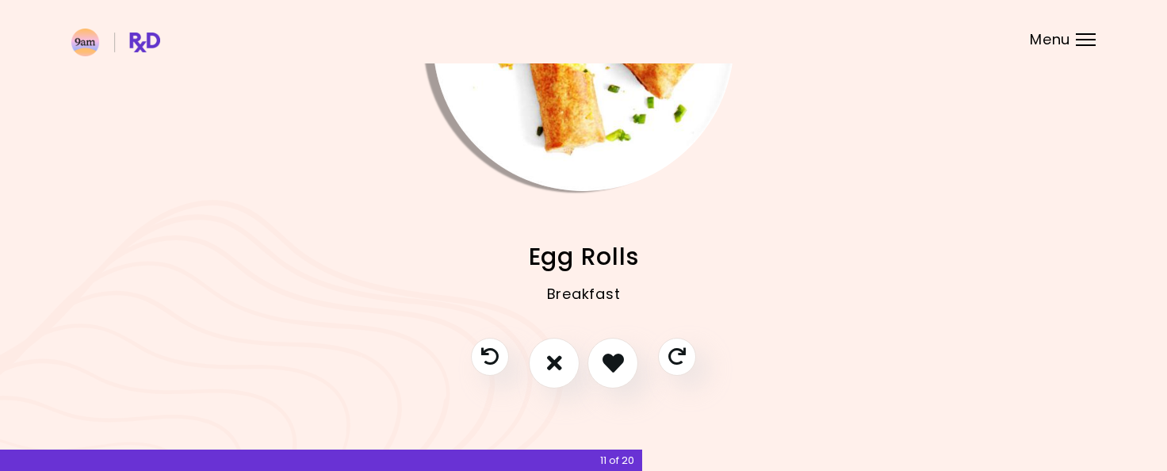
drag, startPoint x: 615, startPoint y: 355, endPoint x: 656, endPoint y: 376, distance: 46.1
click at [617, 354] on icon "I like this recipe" at bounding box center [612, 362] width 21 height 21
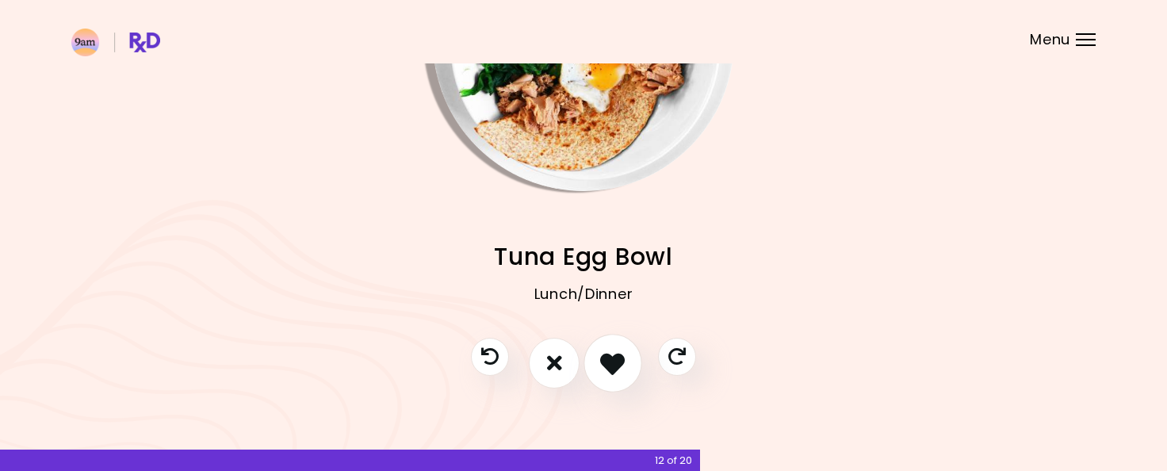
click at [614, 361] on icon "I like this recipe" at bounding box center [612, 362] width 25 height 25
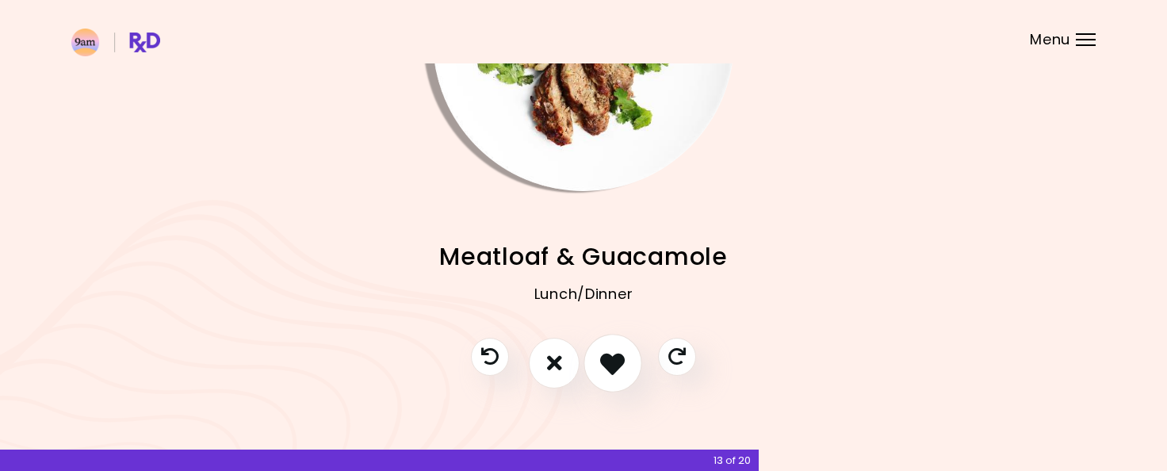
click at [617, 365] on icon "I like this recipe" at bounding box center [612, 362] width 25 height 25
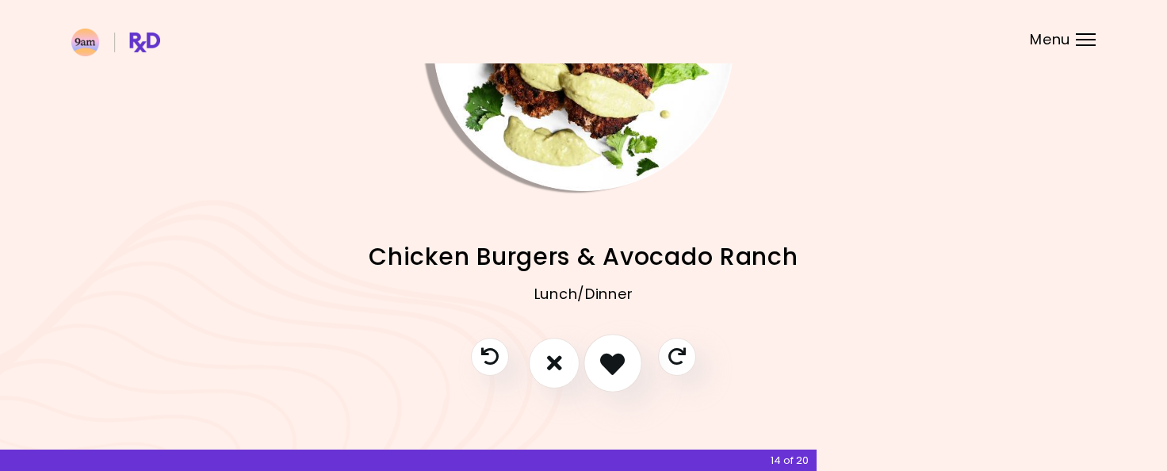
click at [615, 364] on icon "I like this recipe" at bounding box center [612, 362] width 25 height 25
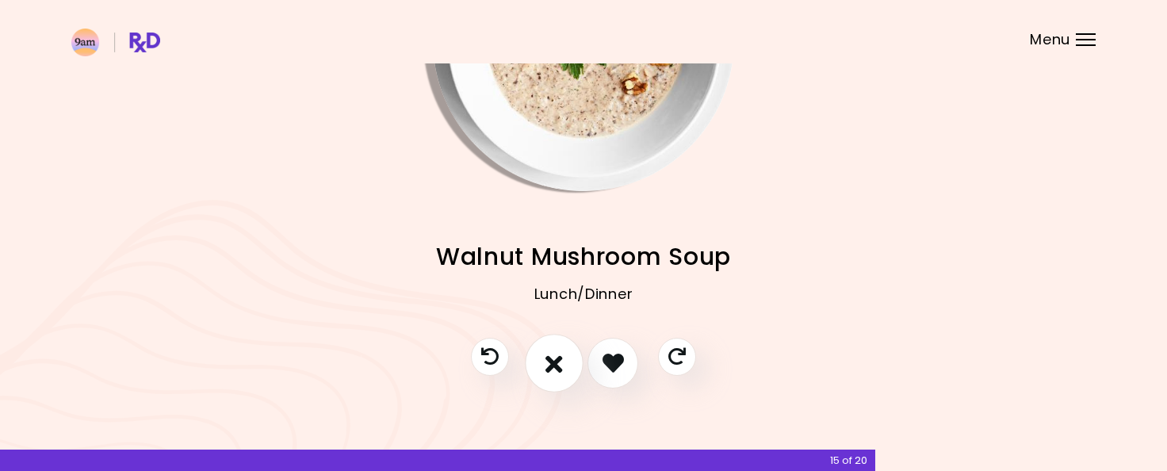
click at [556, 366] on icon "I don't like this recipe" at bounding box center [553, 362] width 17 height 25
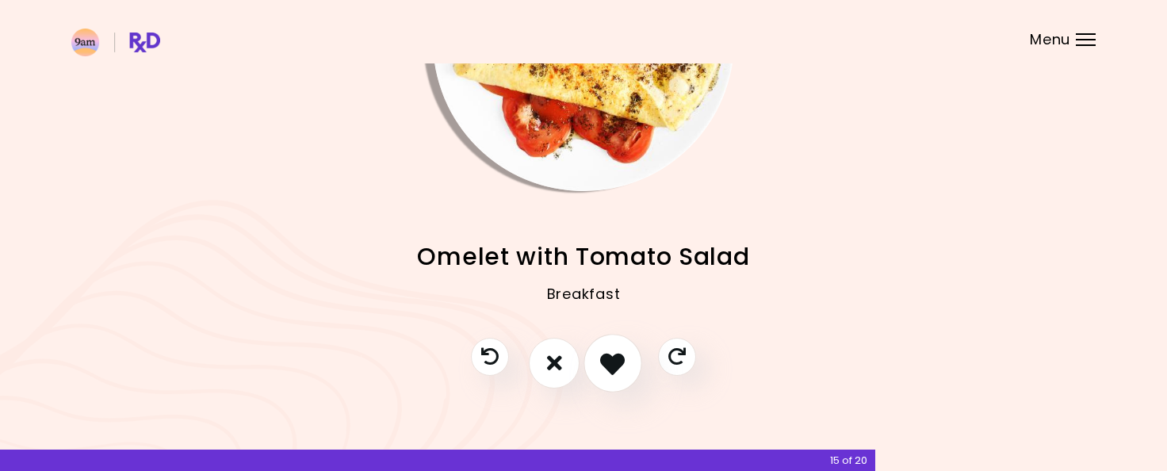
click at [617, 356] on icon "I like this recipe" at bounding box center [612, 362] width 25 height 25
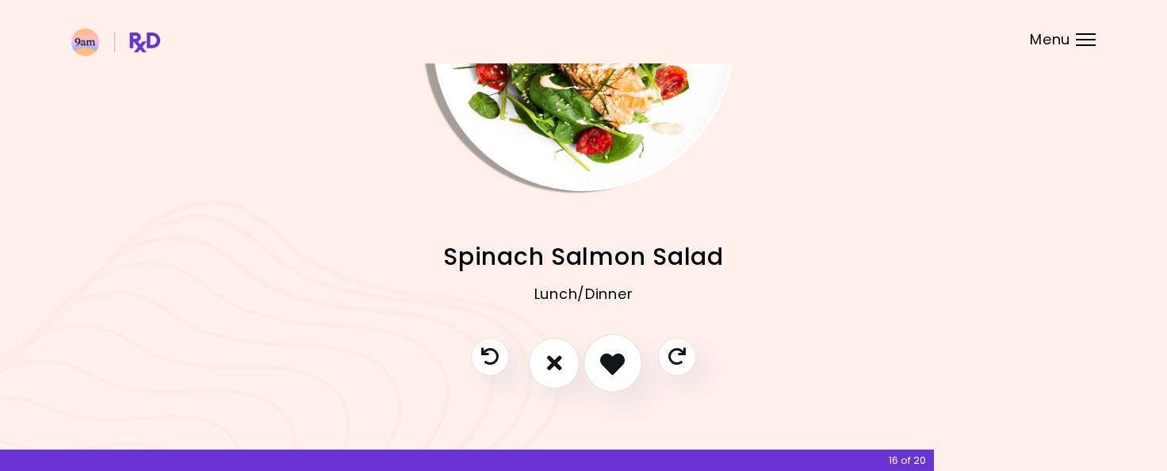
click at [623, 364] on icon "I like this recipe" at bounding box center [612, 362] width 25 height 25
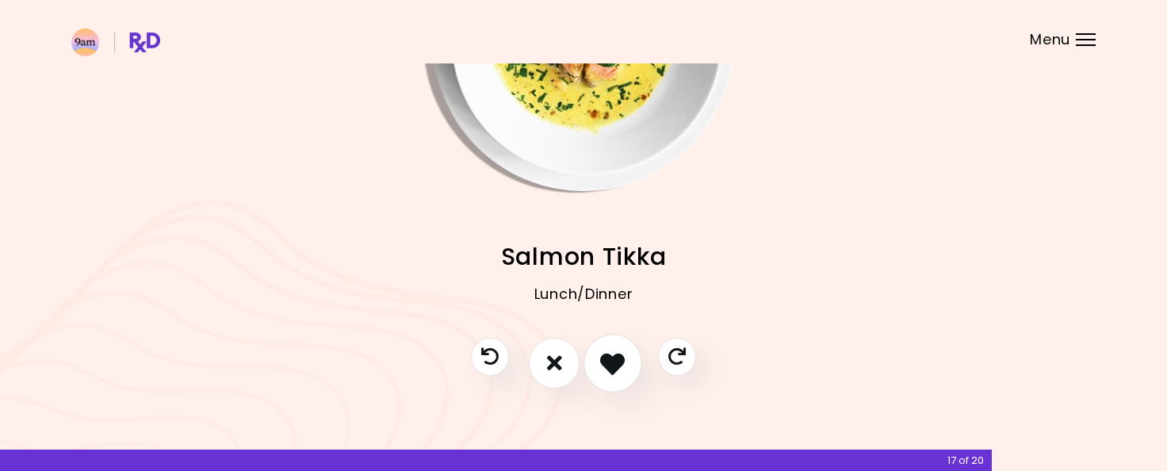
click at [623, 364] on icon "I like this recipe" at bounding box center [612, 362] width 25 height 25
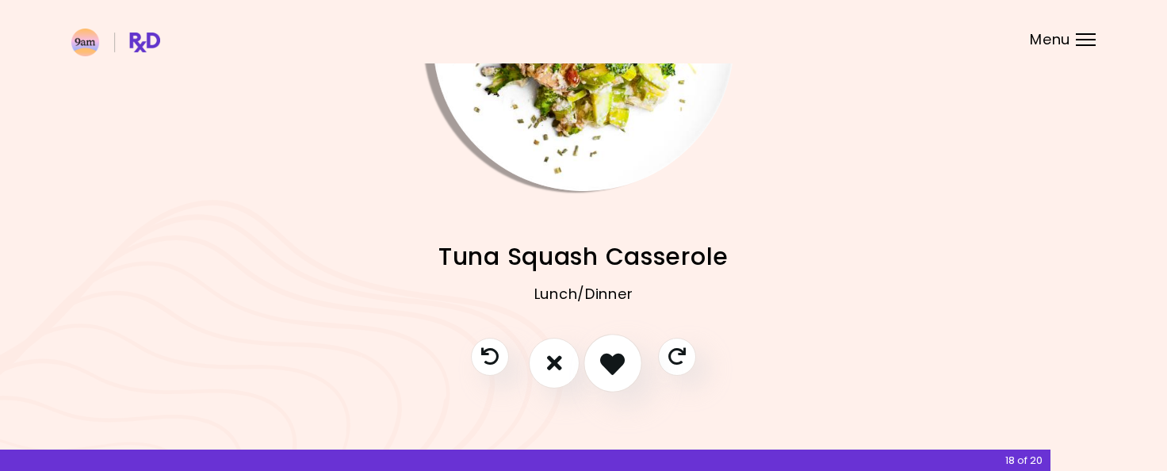
click at [623, 365] on icon "I like this recipe" at bounding box center [612, 362] width 25 height 25
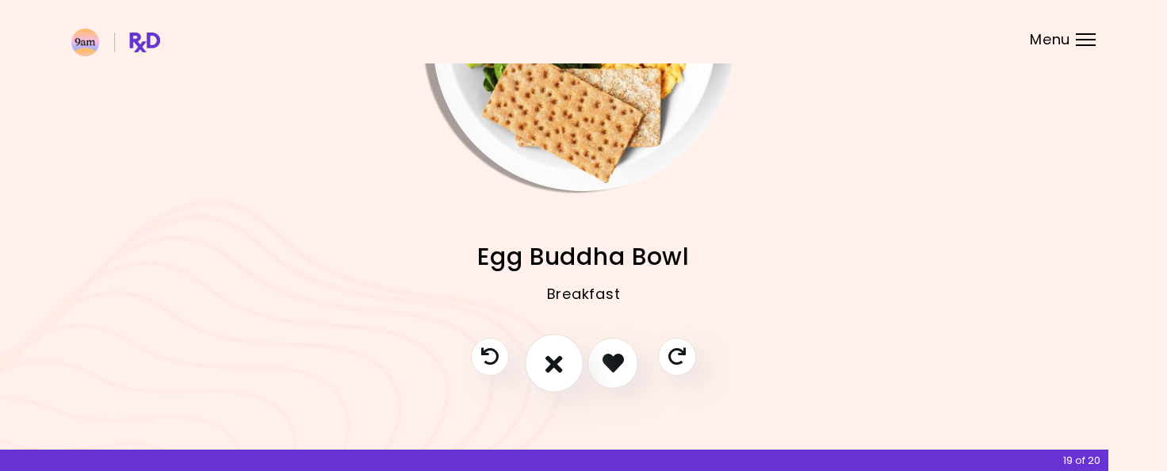
click at [547, 352] on icon "I don't like this recipe" at bounding box center [553, 362] width 17 height 25
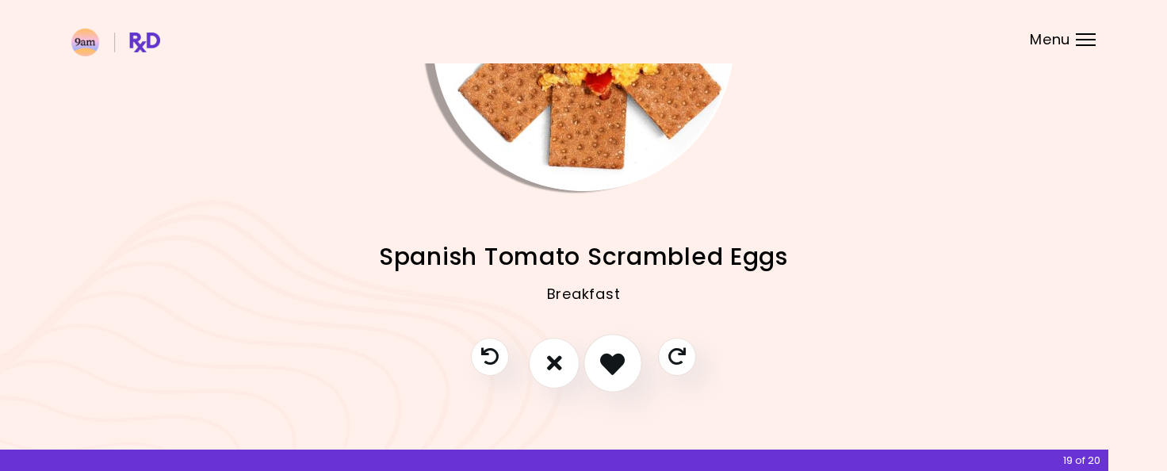
click at [616, 361] on icon "I like this recipe" at bounding box center [612, 362] width 25 height 25
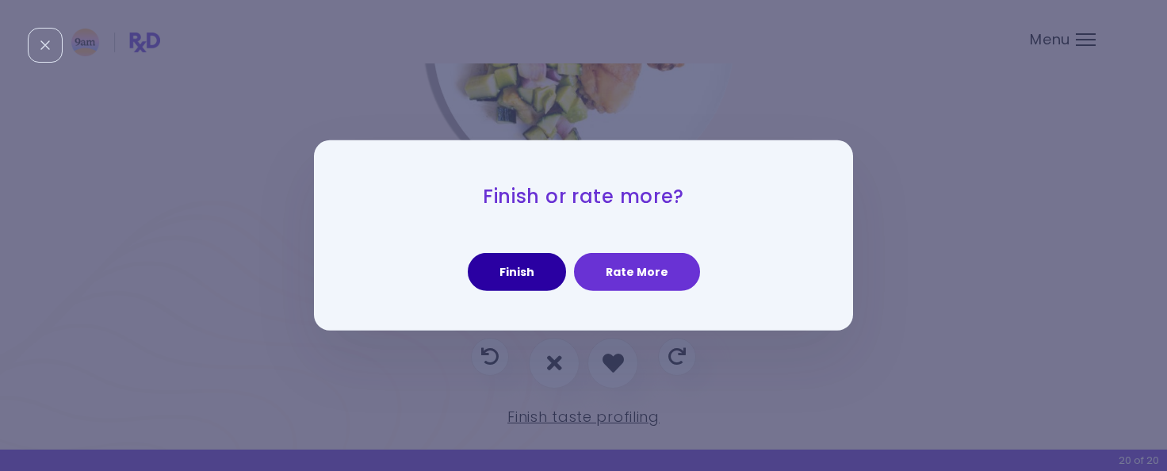
click at [510, 271] on button "Finish" at bounding box center [517, 272] width 98 height 38
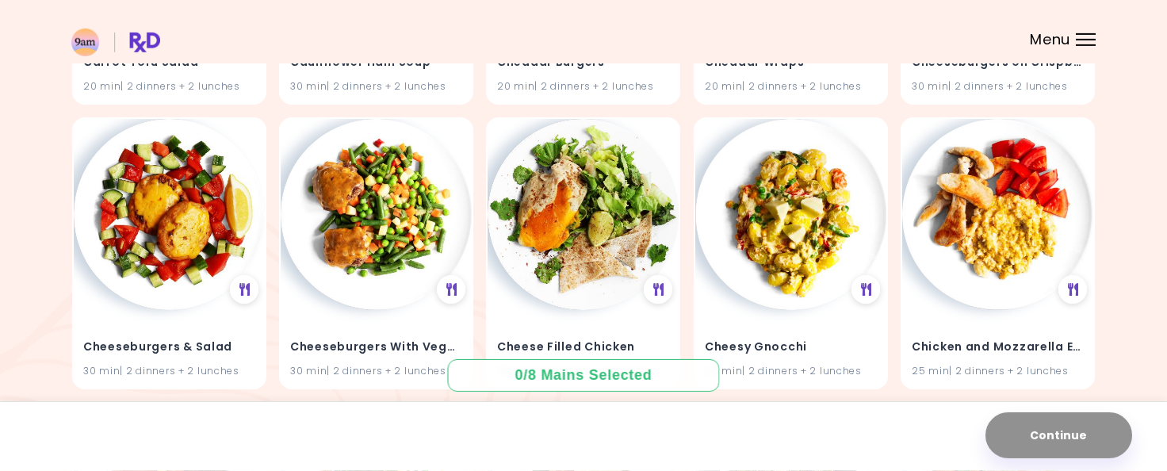
scroll to position [1590, 0]
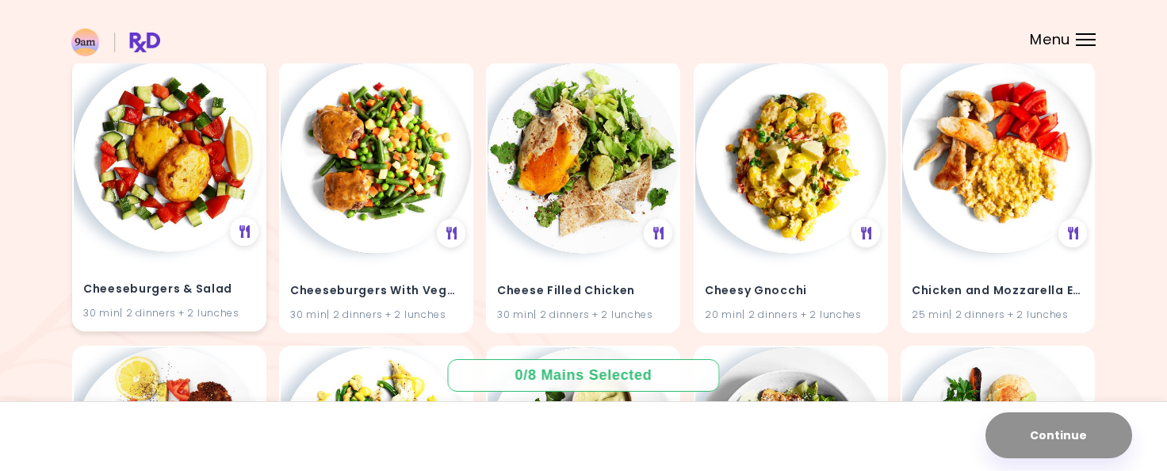
click at [148, 211] on img at bounding box center [169, 156] width 191 height 191
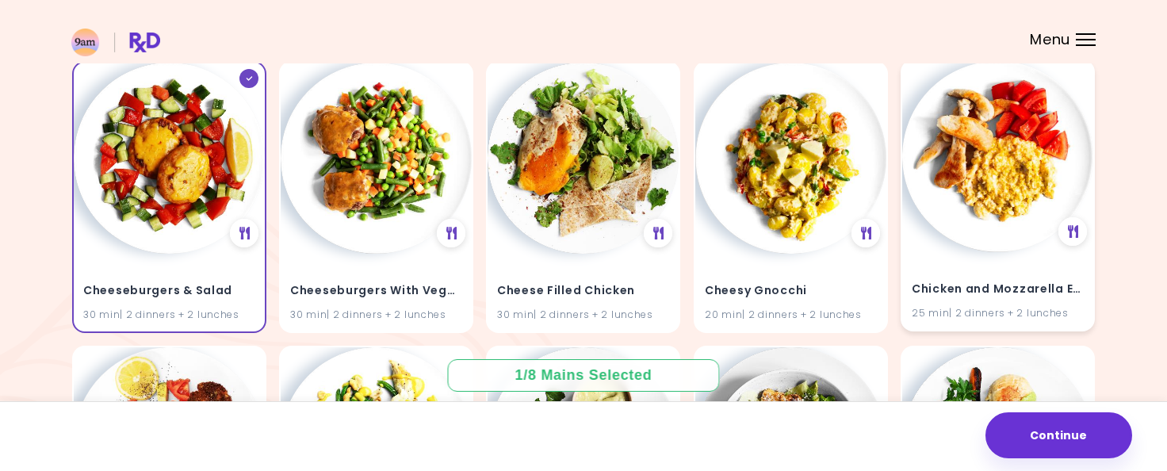
click at [946, 205] on img at bounding box center [997, 156] width 191 height 191
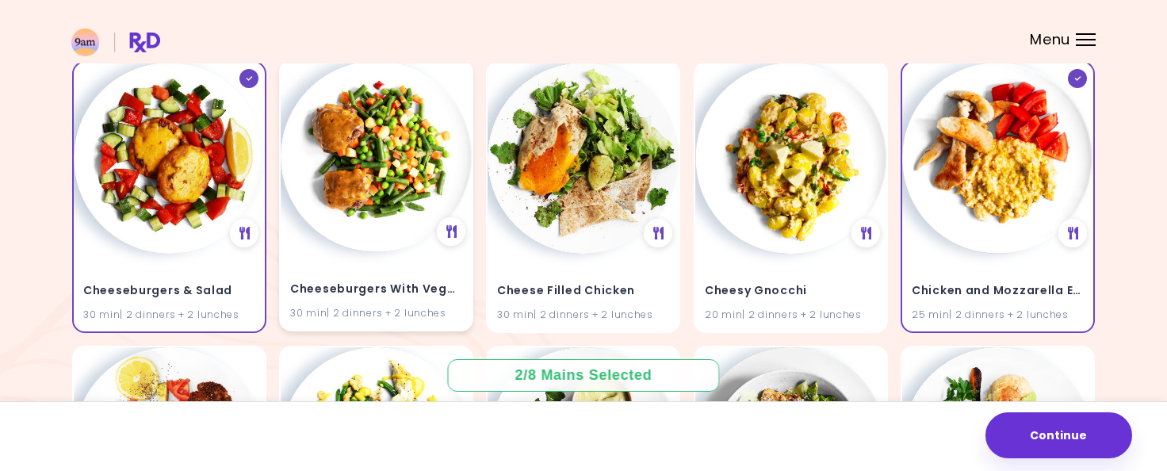
click at [359, 240] on img at bounding box center [376, 156] width 191 height 191
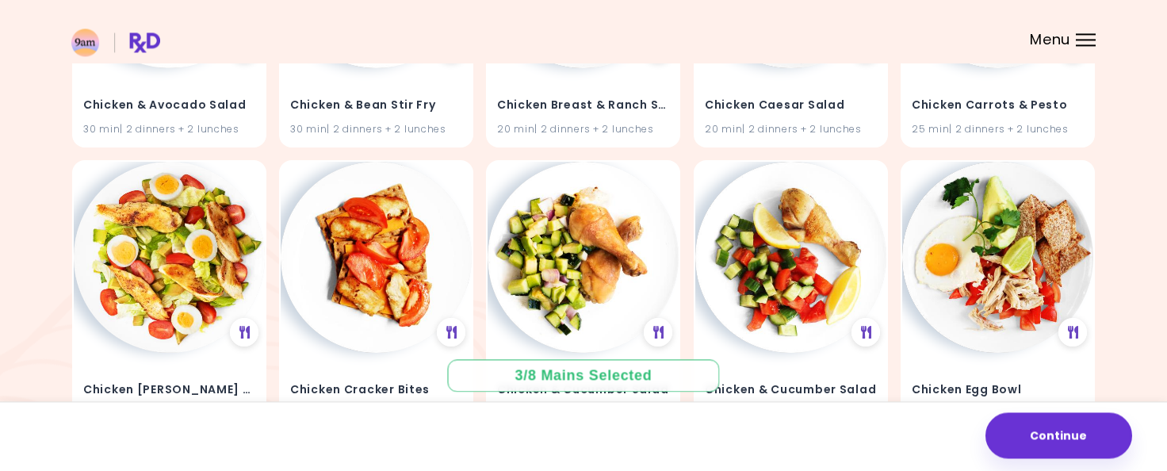
scroll to position [2093, 0]
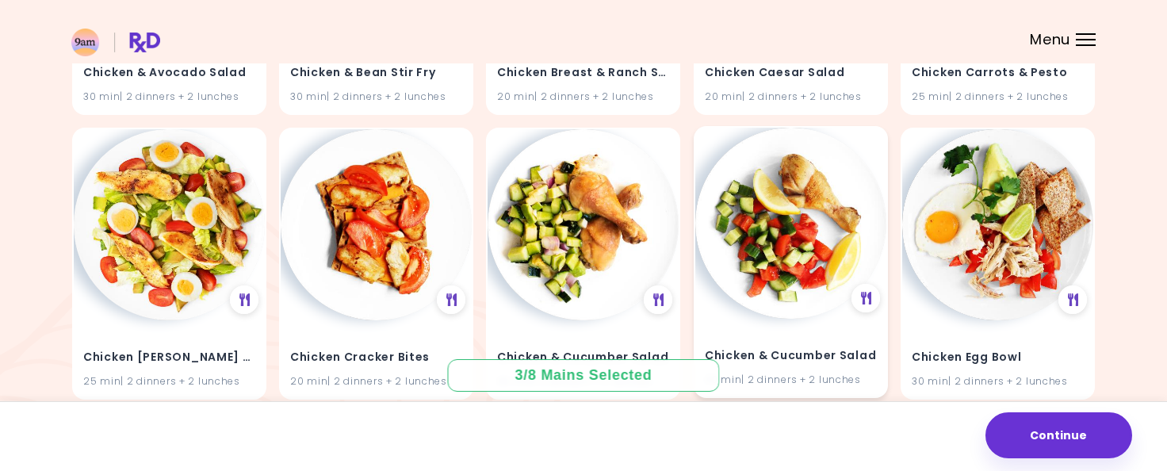
click at [804, 247] on img at bounding box center [790, 223] width 191 height 191
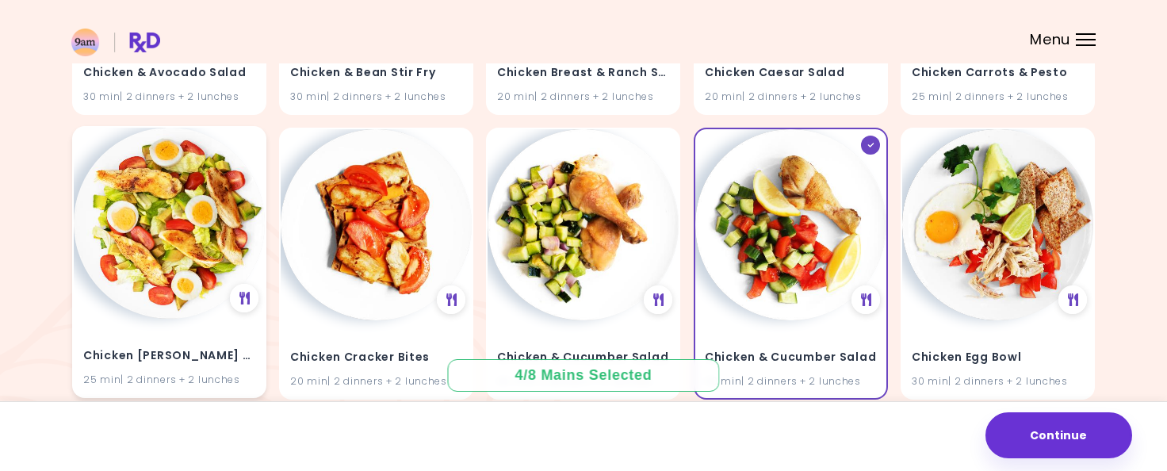
click at [170, 280] on img at bounding box center [169, 223] width 191 height 191
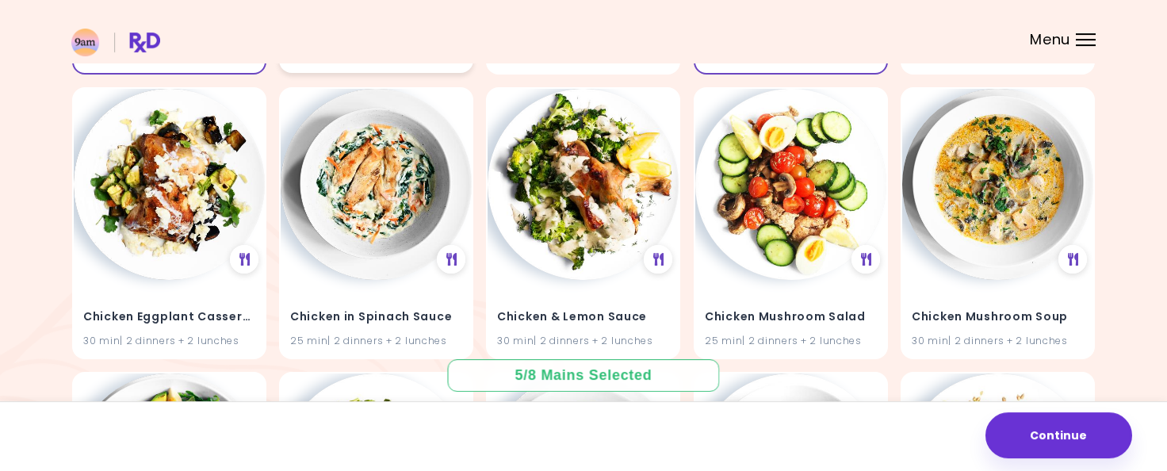
scroll to position [2511, 0]
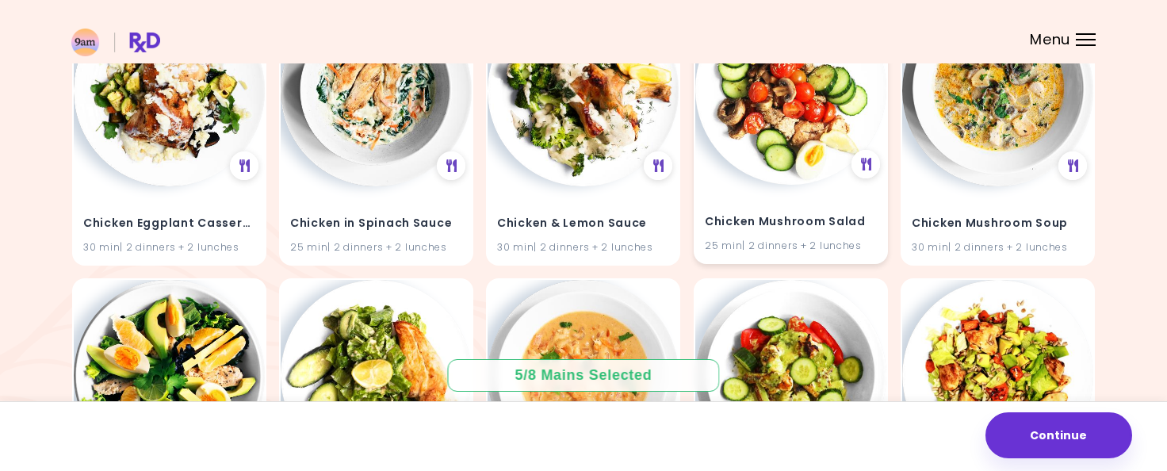
click at [770, 128] on img at bounding box center [790, 89] width 191 height 191
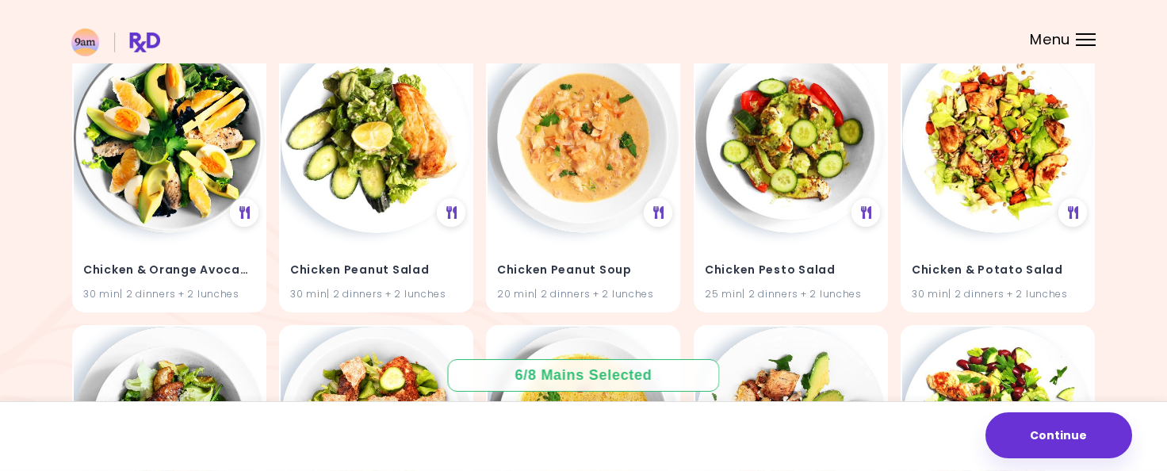
scroll to position [2762, 0]
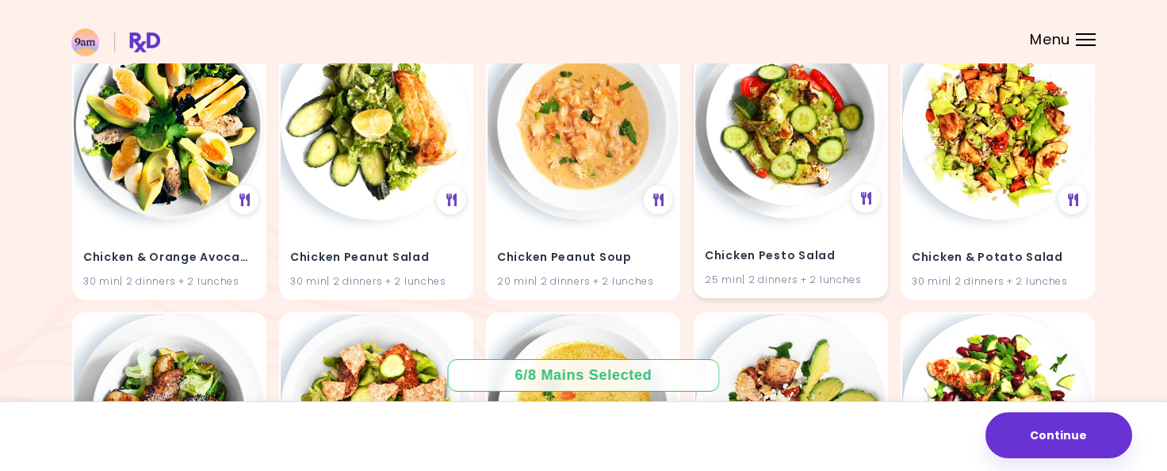
click at [834, 197] on img at bounding box center [790, 123] width 191 height 191
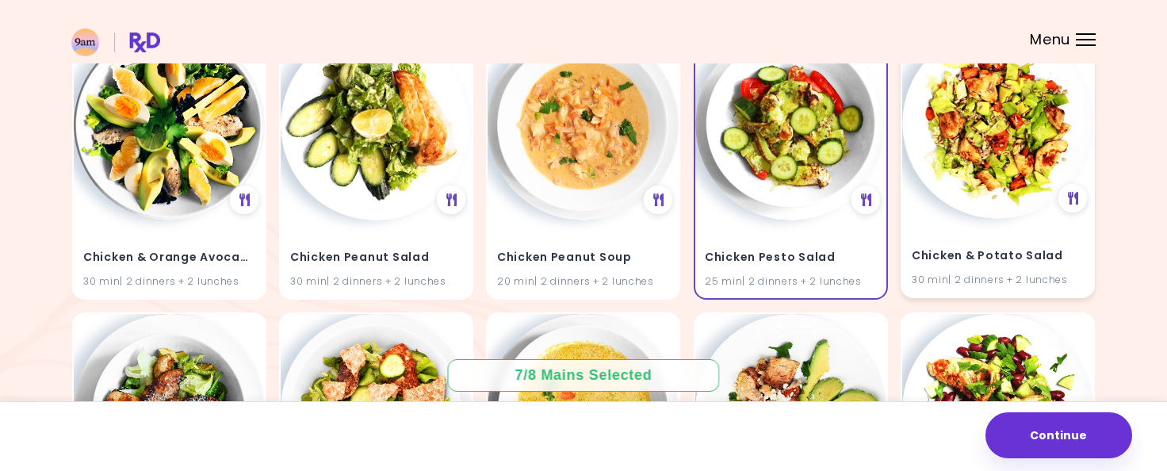
click at [975, 170] on img at bounding box center [997, 123] width 191 height 191
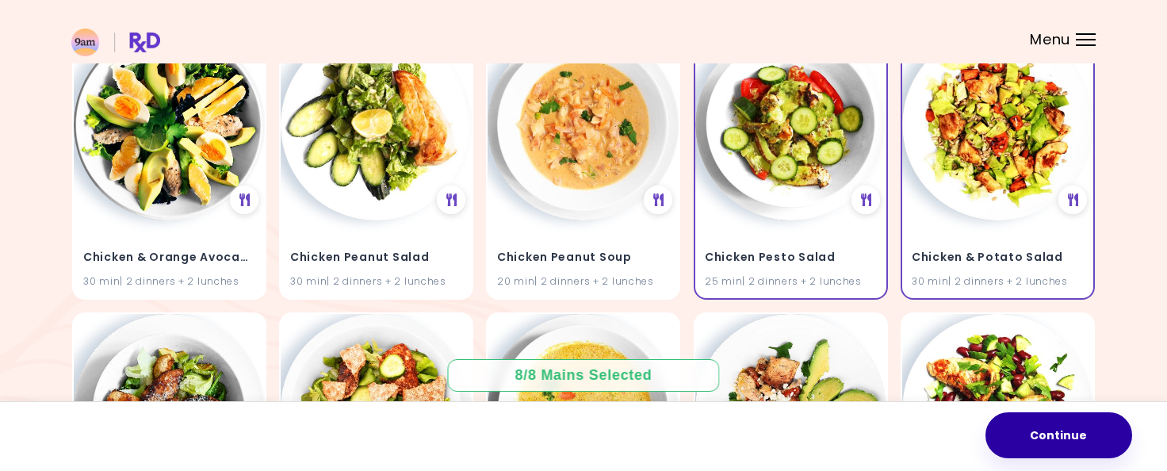
click at [1053, 441] on button "Continue" at bounding box center [1058, 435] width 147 height 46
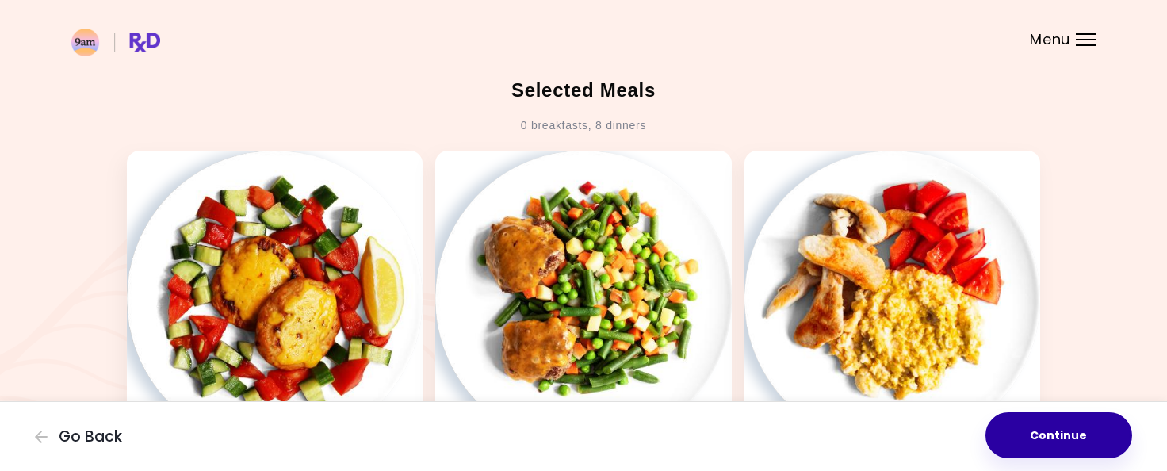
click at [1054, 443] on button "Continue" at bounding box center [1058, 435] width 147 height 46
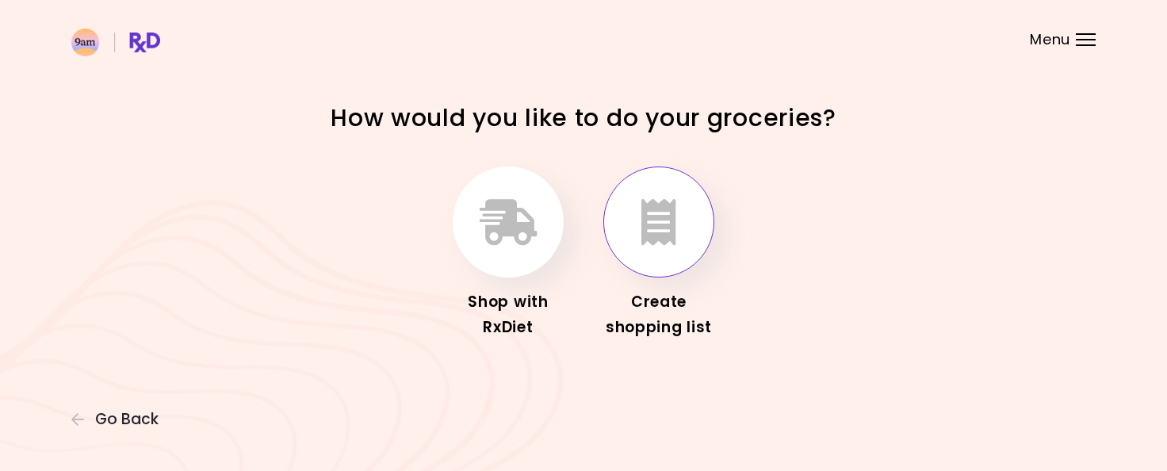
click at [645, 240] on icon "button" at bounding box center [658, 222] width 35 height 46
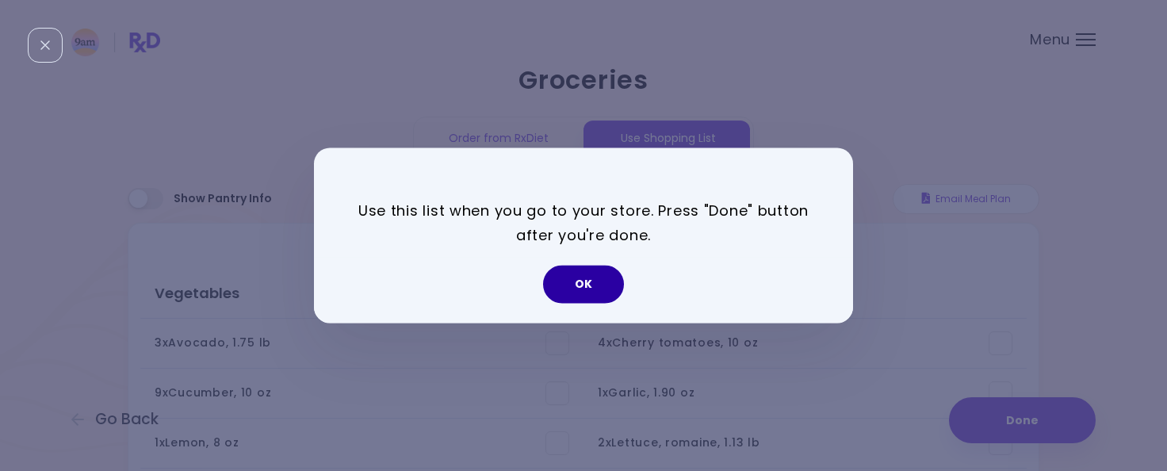
click at [569, 279] on button "OK" at bounding box center [583, 285] width 81 height 38
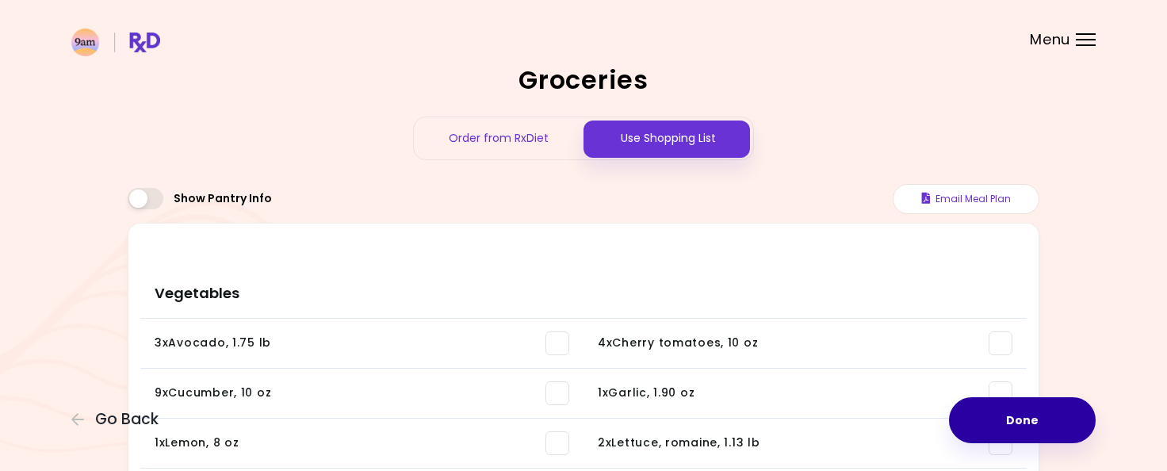
click at [1054, 426] on button "Done" at bounding box center [1022, 420] width 147 height 46
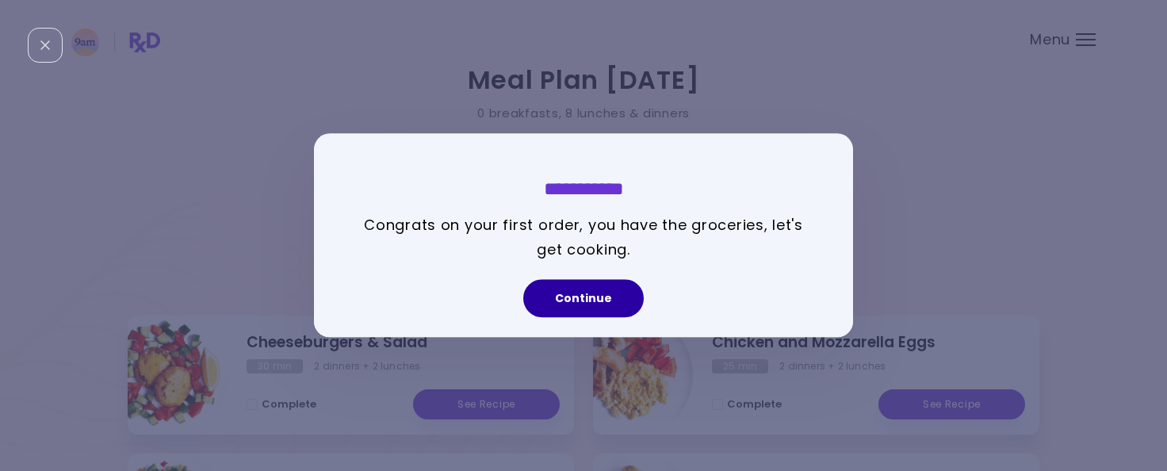
click at [601, 296] on button "Continue" at bounding box center [583, 299] width 120 height 38
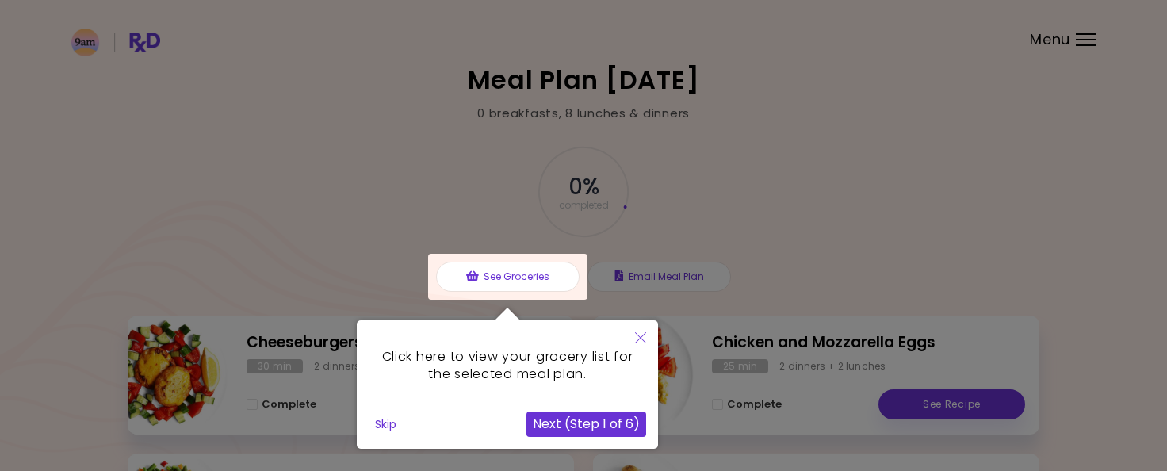
click at [592, 429] on button "Next (Step 1 of 6)" at bounding box center [586, 423] width 120 height 25
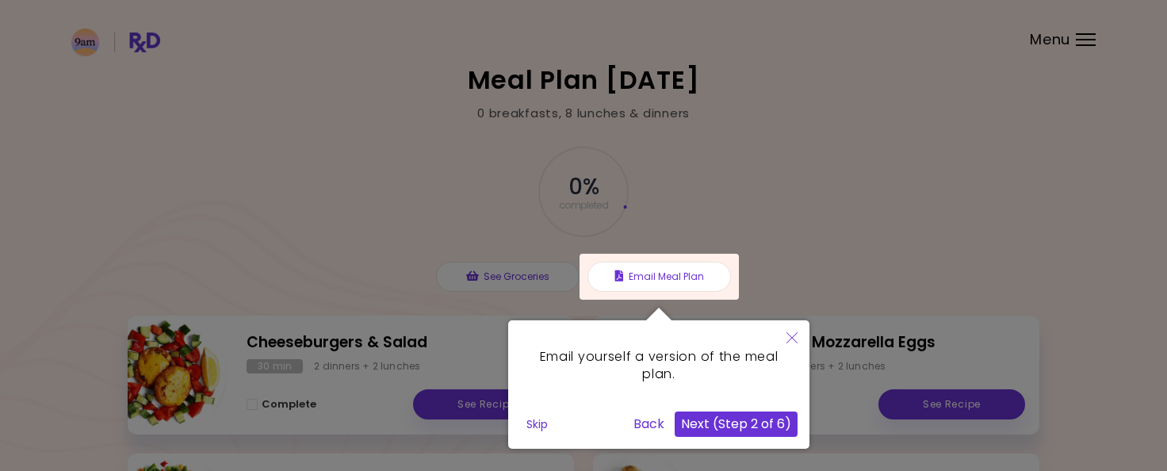
click at [712, 426] on button "Next (Step 2 of 6)" at bounding box center [736, 423] width 123 height 25
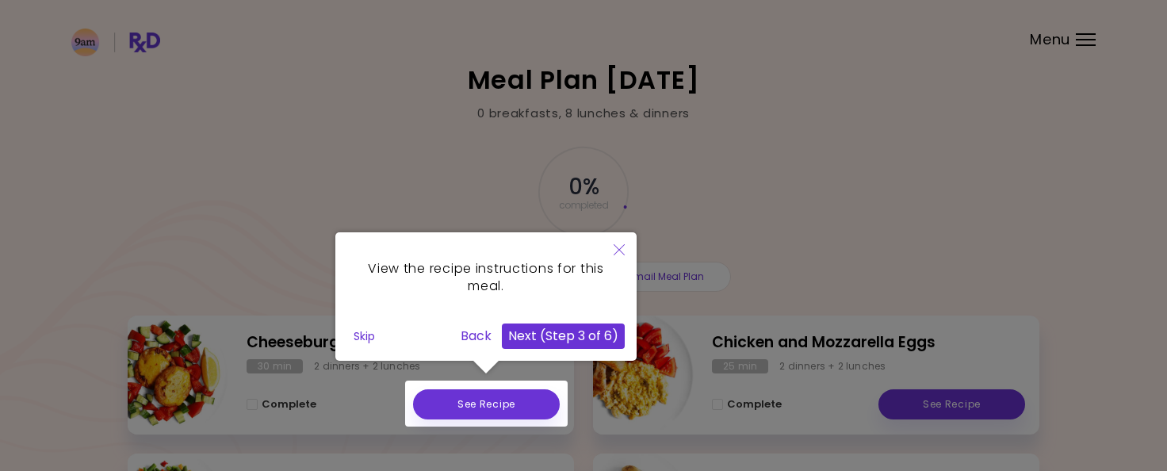
click at [547, 338] on button "Next (Step 3 of 6)" at bounding box center [563, 335] width 123 height 25
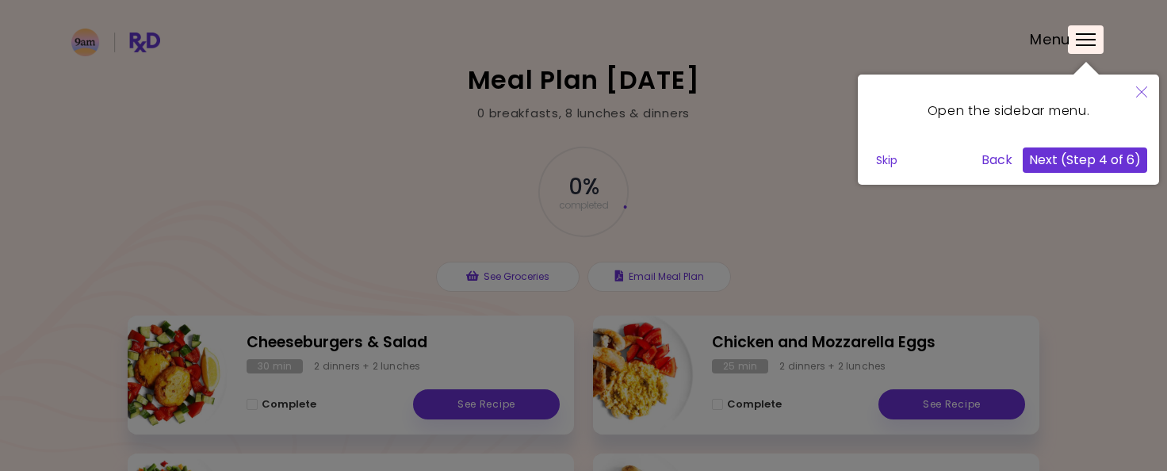
click at [1053, 170] on button "Next (Step 4 of 6)" at bounding box center [1085, 159] width 124 height 25
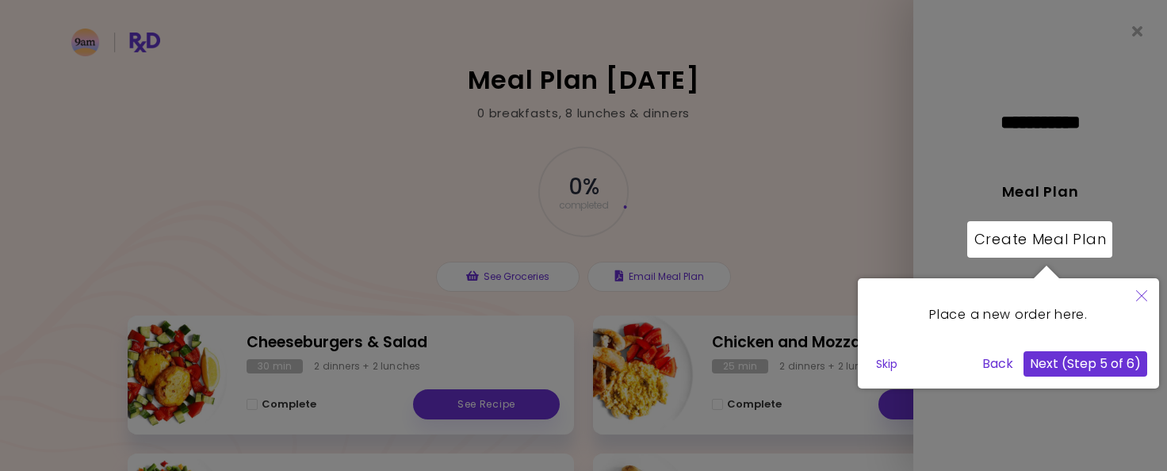
click at [1067, 365] on button "Next (Step 5 of 6)" at bounding box center [1085, 363] width 124 height 25
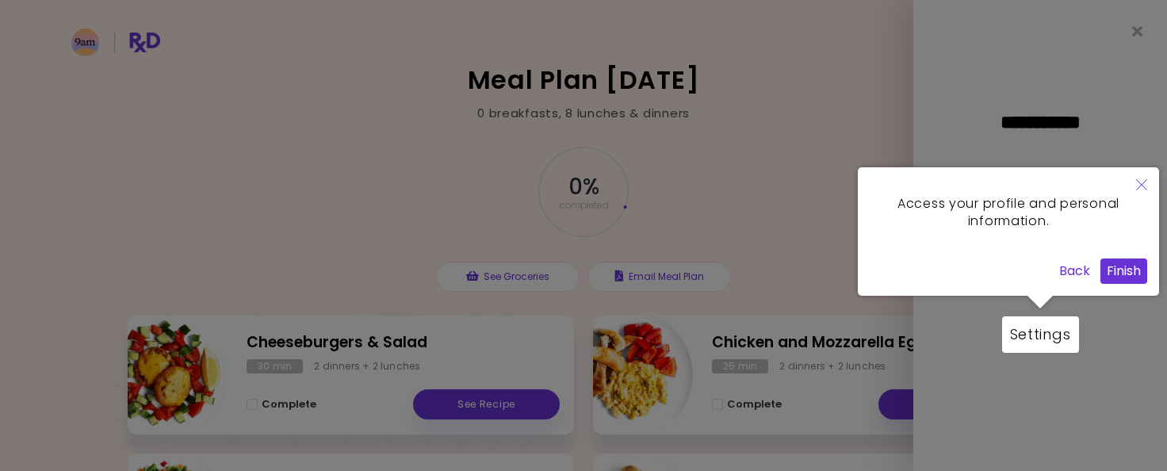
click at [1124, 270] on button "Finish" at bounding box center [1123, 270] width 47 height 25
